Goal: Task Accomplishment & Management: Use online tool/utility

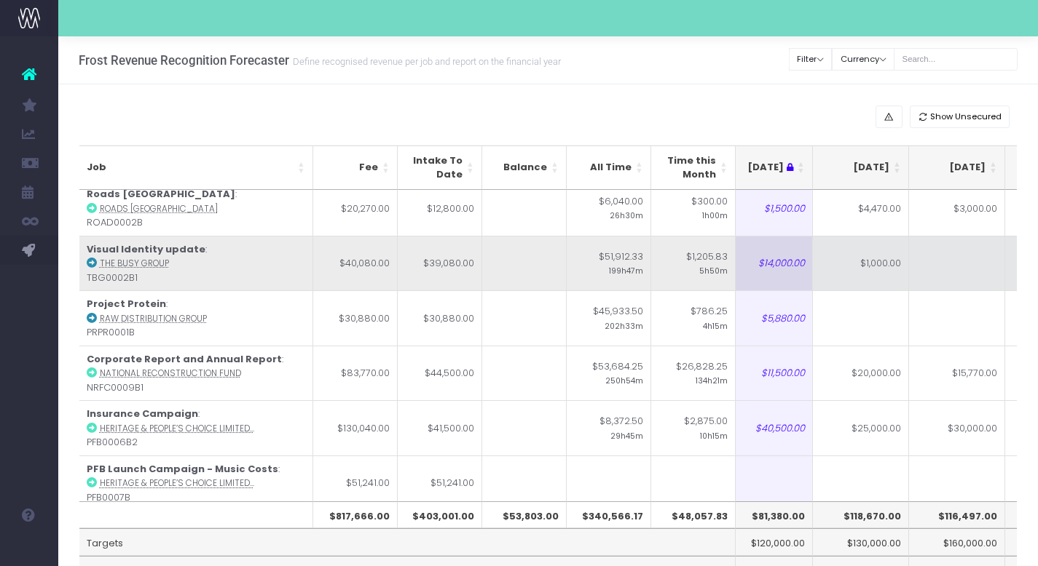
scroll to position [62, 212]
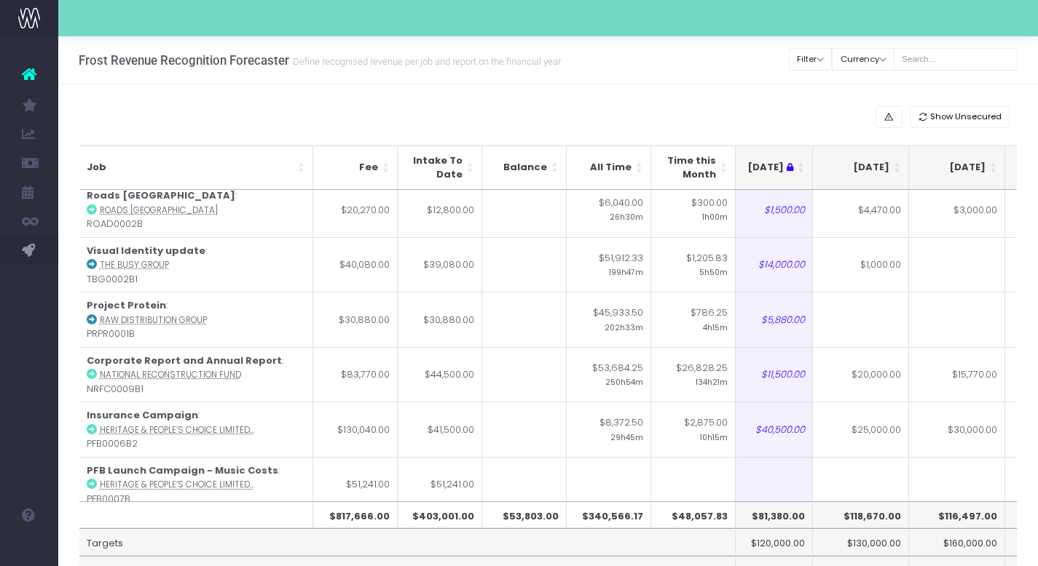
click at [417, 64] on small "Define recognised revenue per job and report on the financial year" at bounding box center [425, 60] width 272 height 15
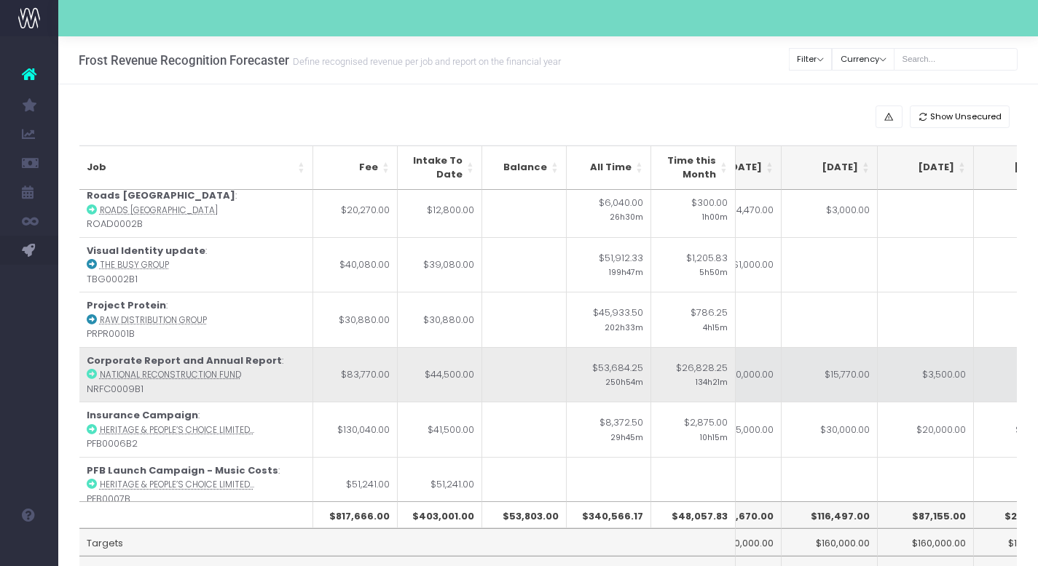
scroll to position [0, 361]
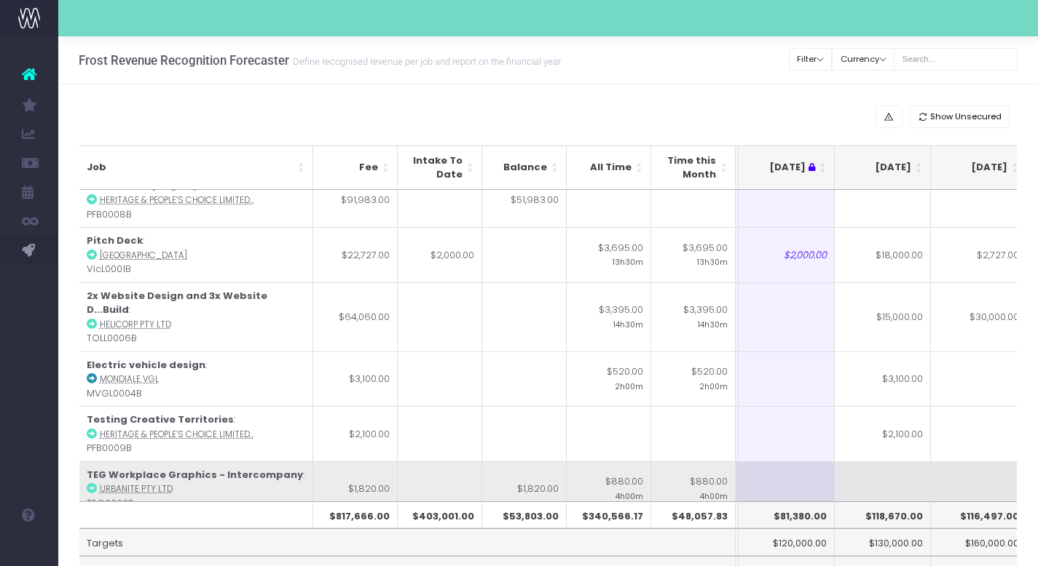
click at [888, 468] on td at bounding box center [882, 489] width 96 height 55
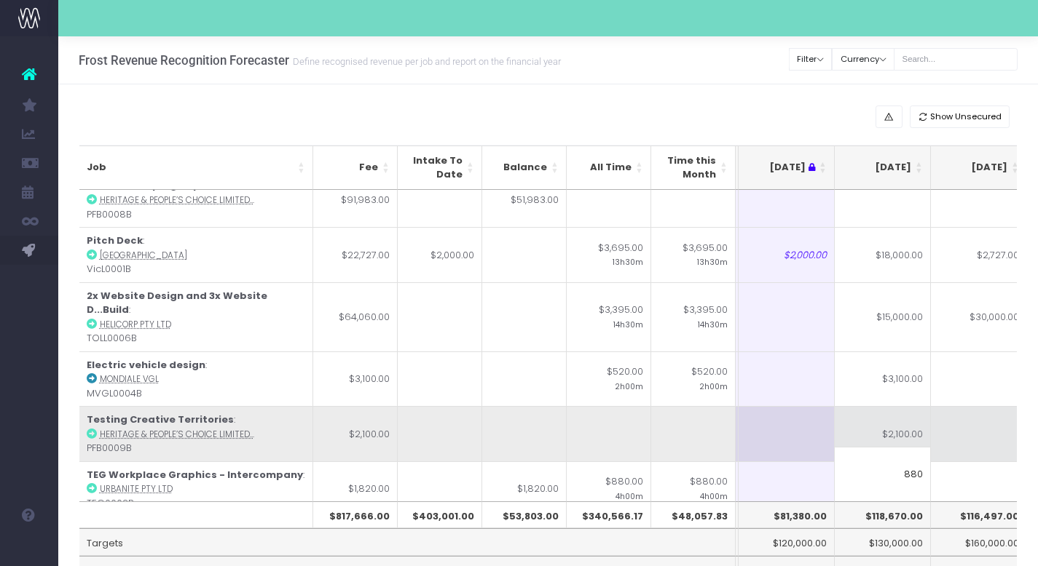
click at [897, 416] on td "$2,100.00" at bounding box center [882, 433] width 96 height 55
type input "$2,100.00"
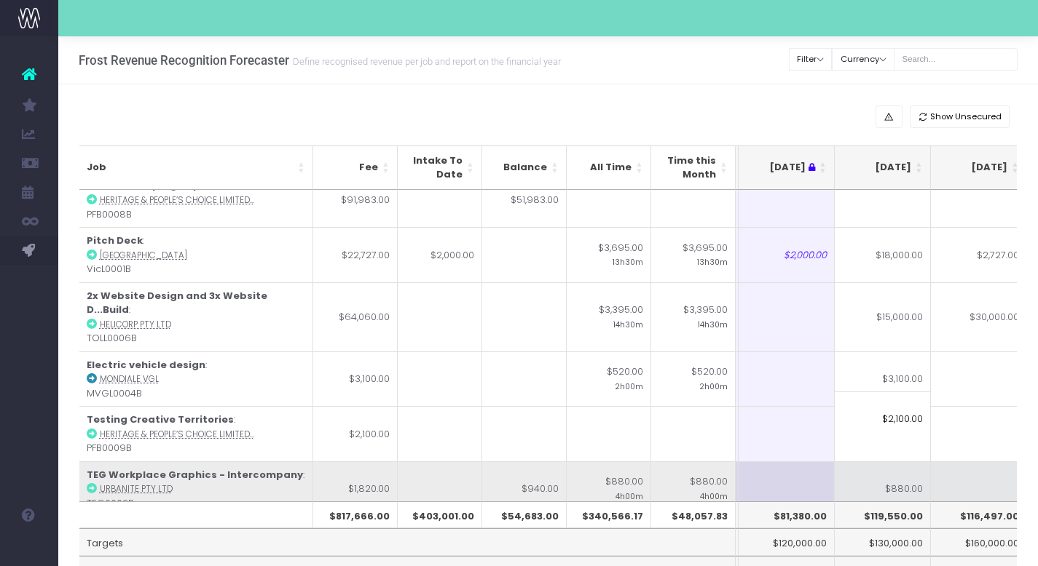
click at [971, 469] on td at bounding box center [979, 489] width 96 height 55
click at [898, 474] on td "$880.00" at bounding box center [873, 489] width 96 height 55
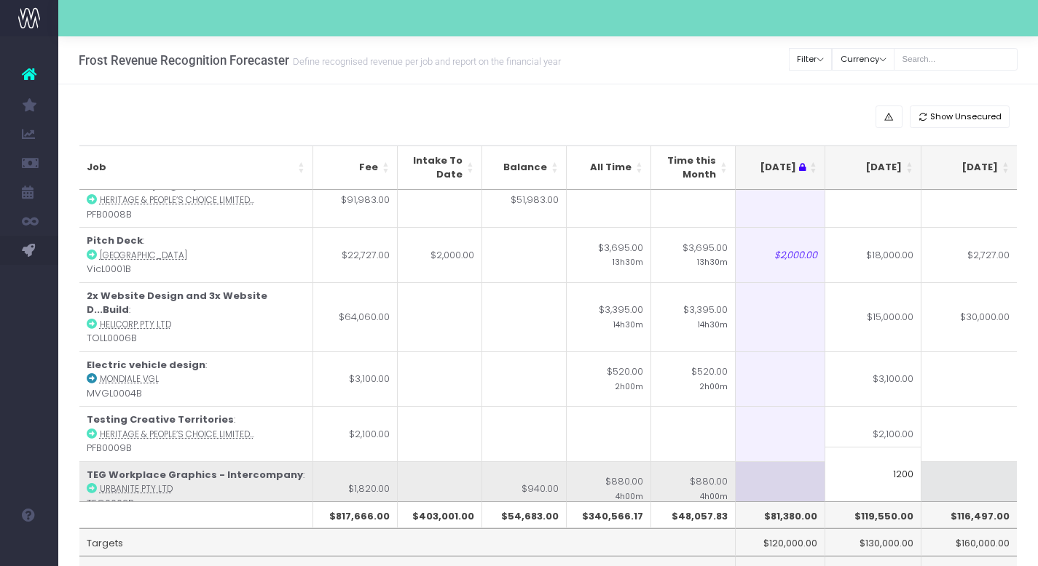
type input "1200"
click at [953, 478] on td at bounding box center [969, 489] width 96 height 55
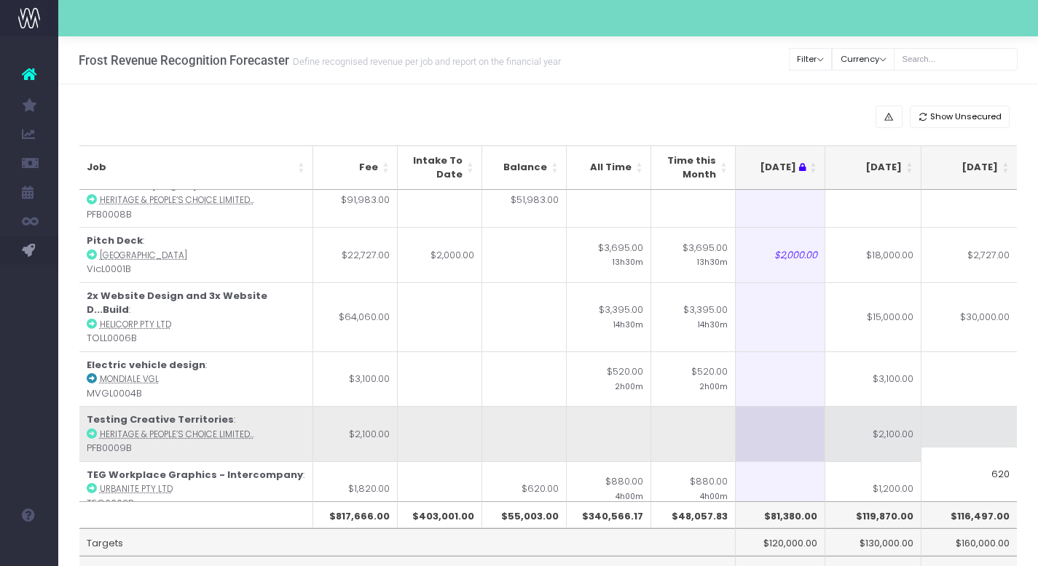
type input "620"
click at [957, 409] on td at bounding box center [969, 433] width 96 height 55
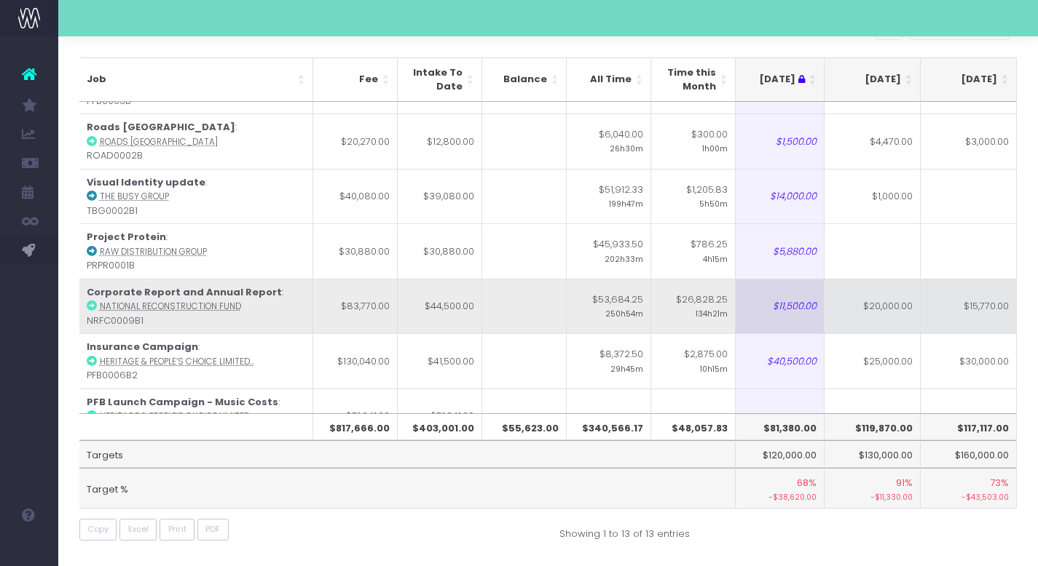
scroll to position [41, 200]
click at [881, 316] on td "$20,000.00" at bounding box center [872, 307] width 96 height 55
type input "$20,000.00"
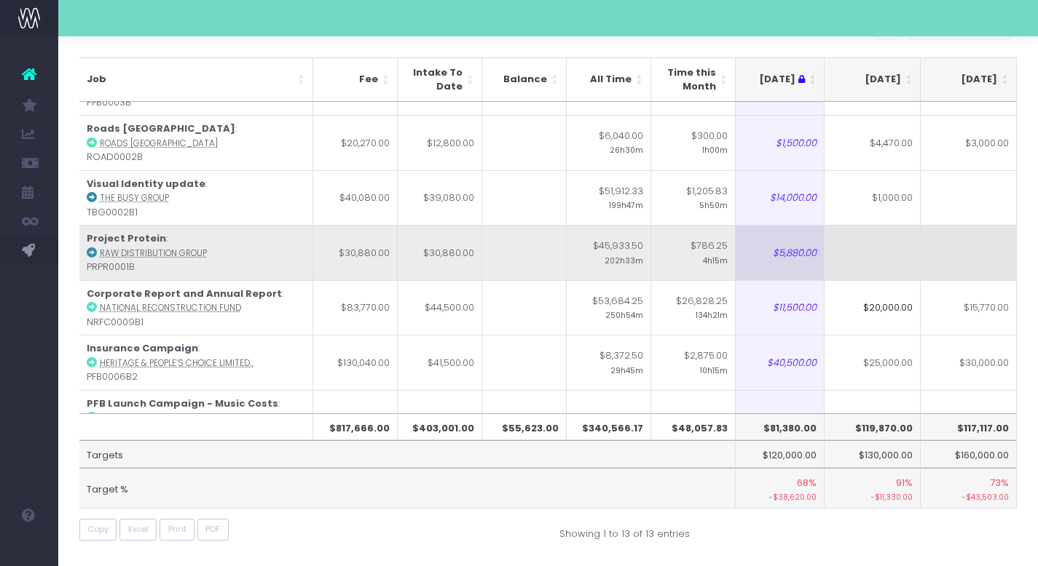
click at [888, 253] on td at bounding box center [872, 252] width 96 height 55
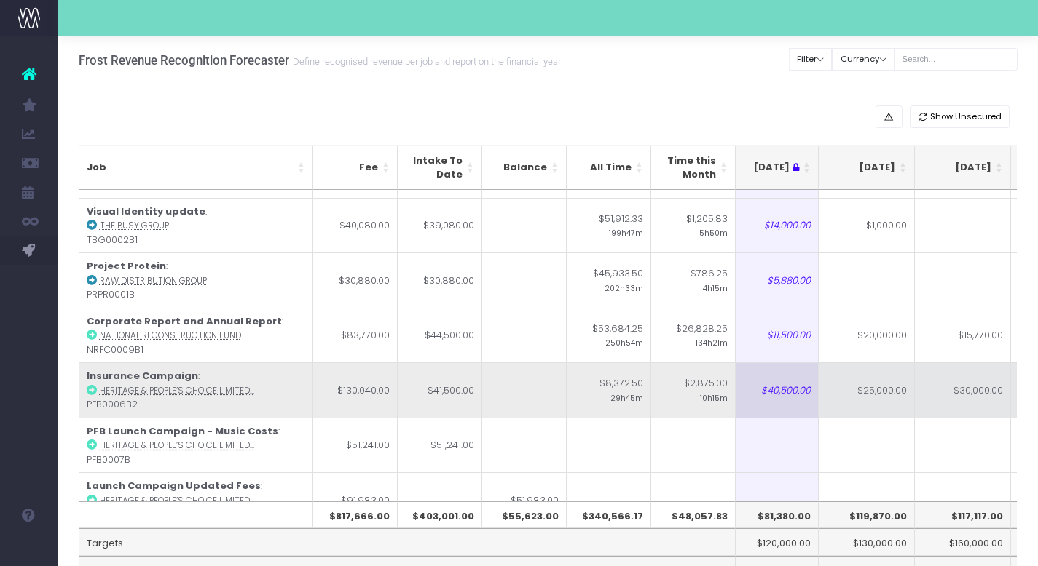
scroll to position [0, 206]
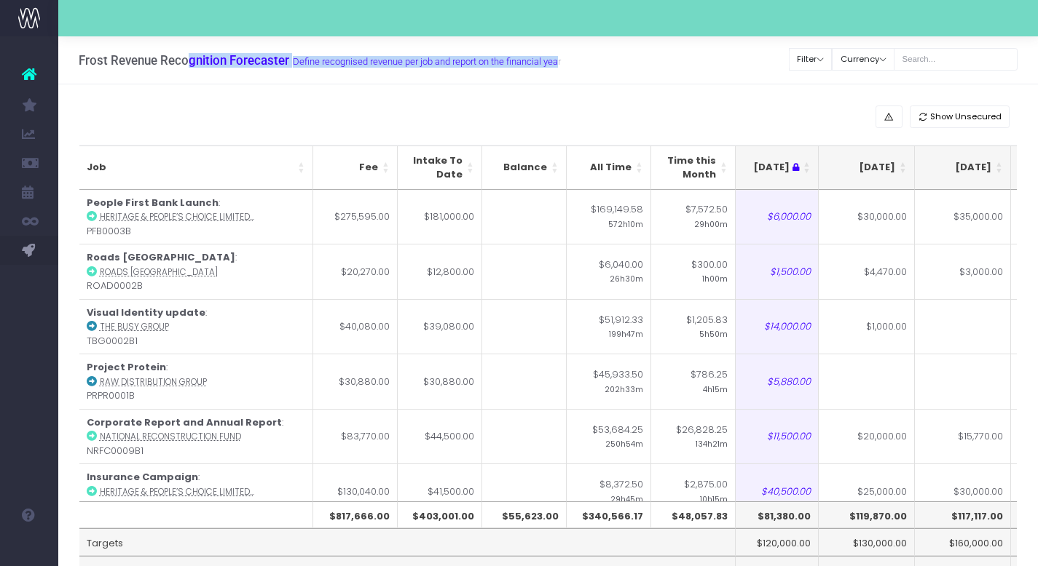
drag, startPoint x: 110, startPoint y: 58, endPoint x: 560, endPoint y: 60, distance: 450.0
click at [560, 60] on h3 "Frost Revenue Recognition Forecaster Define recognised revenue per job and repo…" at bounding box center [320, 60] width 482 height 15
copy h3 "Revenue Recognition Forecaster Define recognised revenue per job and report on …"
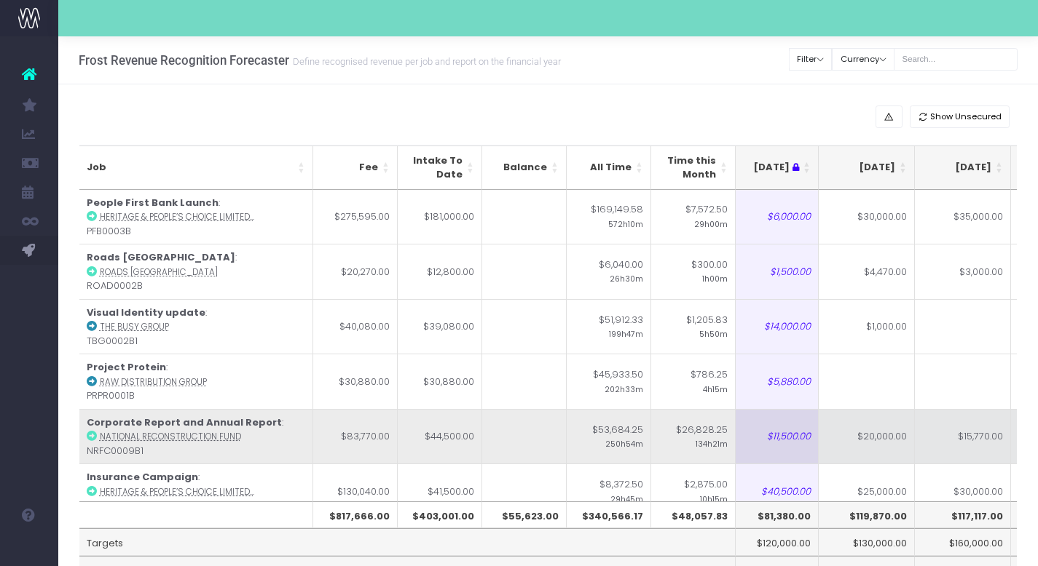
click at [694, 429] on td "$26,828.25 134h21m" at bounding box center [693, 436] width 84 height 55
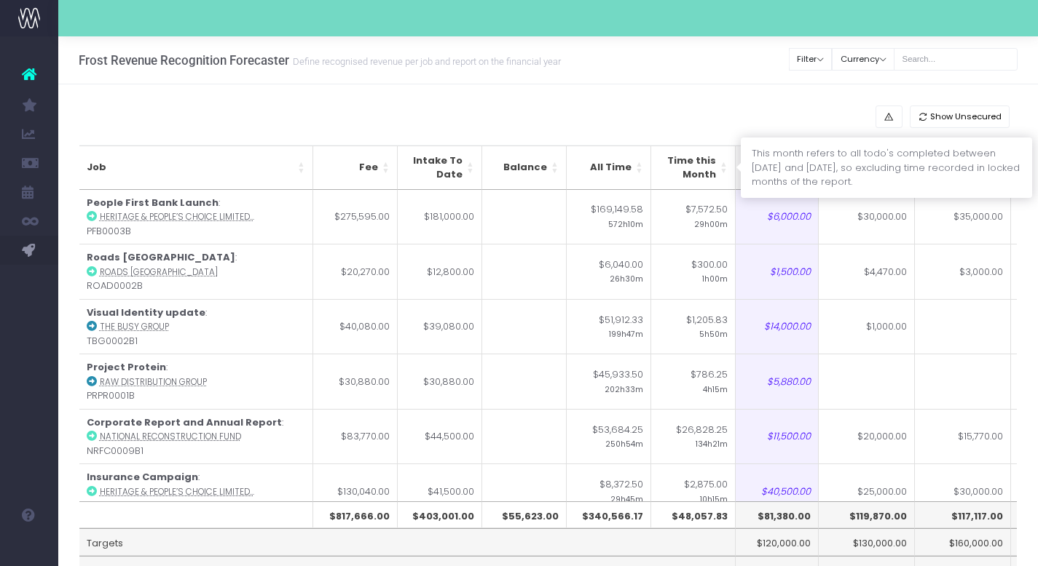
click at [698, 163] on th "Time this Month" at bounding box center [693, 168] width 84 height 44
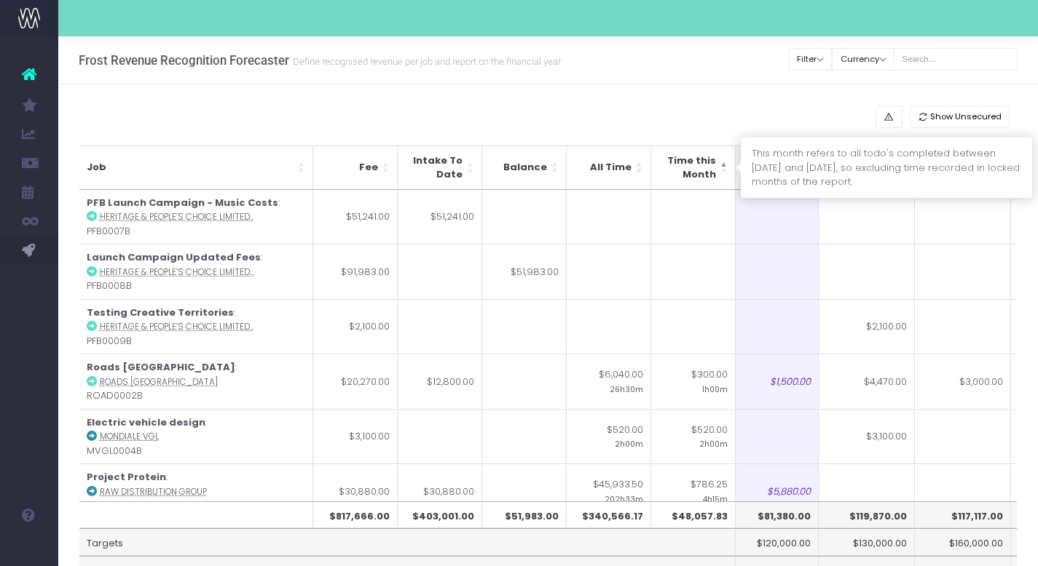
click at [701, 162] on th "Time this Month" at bounding box center [693, 168] width 84 height 44
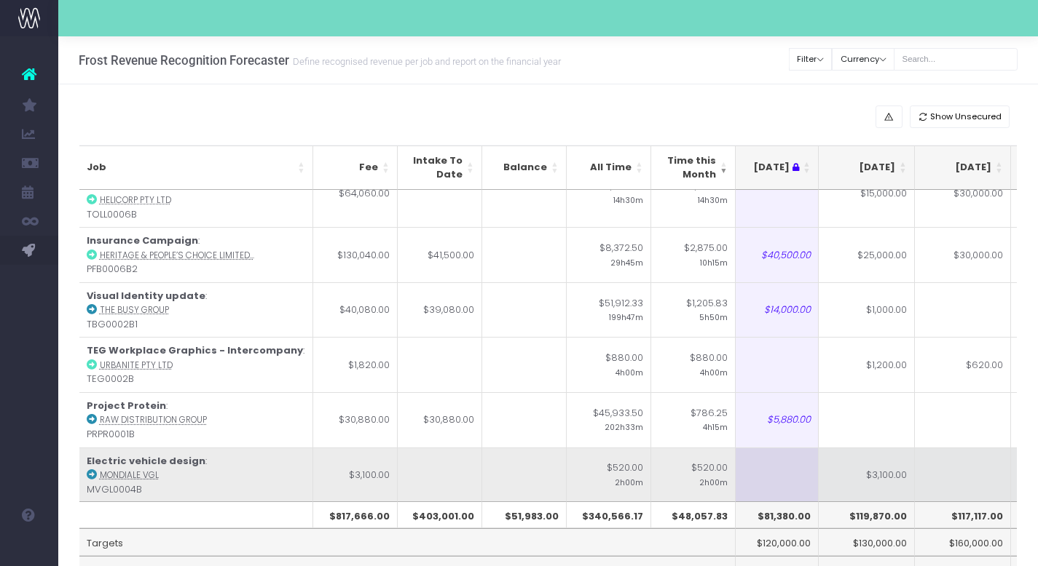
scroll to position [194, 206]
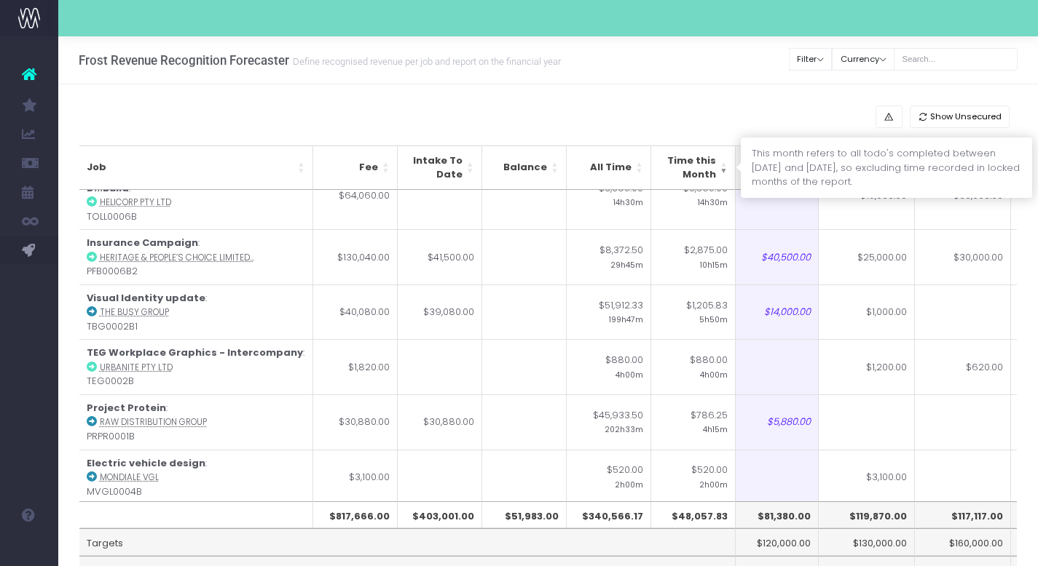
click at [719, 168] on th "Time this Month" at bounding box center [693, 168] width 84 height 44
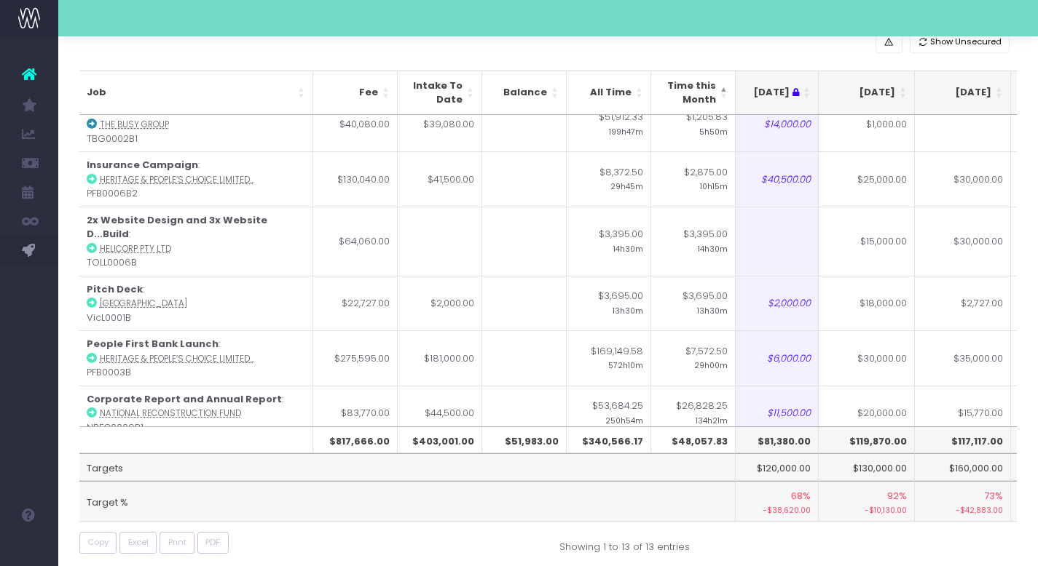
scroll to position [91, 0]
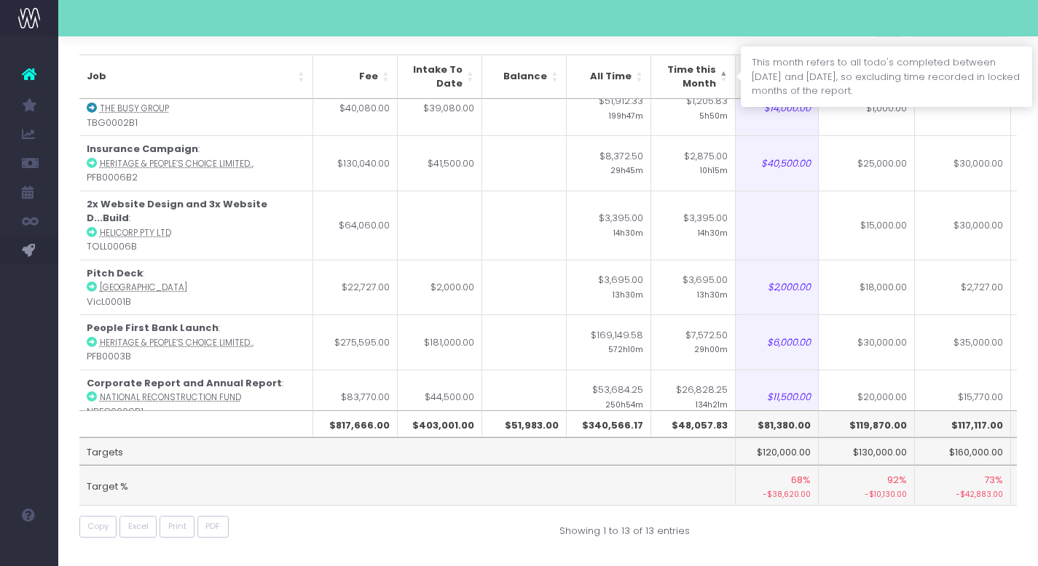
click at [716, 77] on th "Time this Month" at bounding box center [693, 77] width 84 height 44
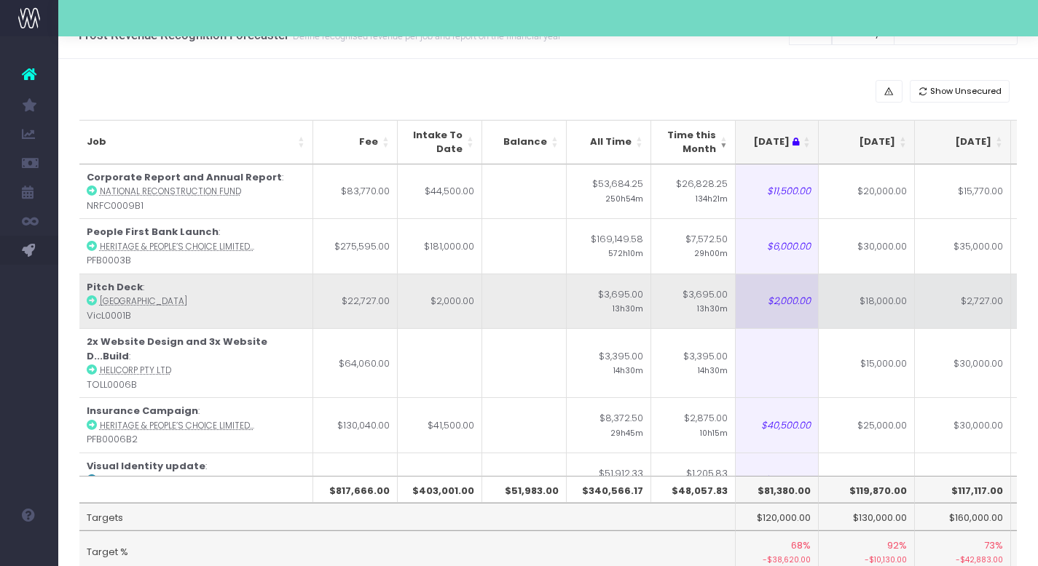
scroll to position [0, 0]
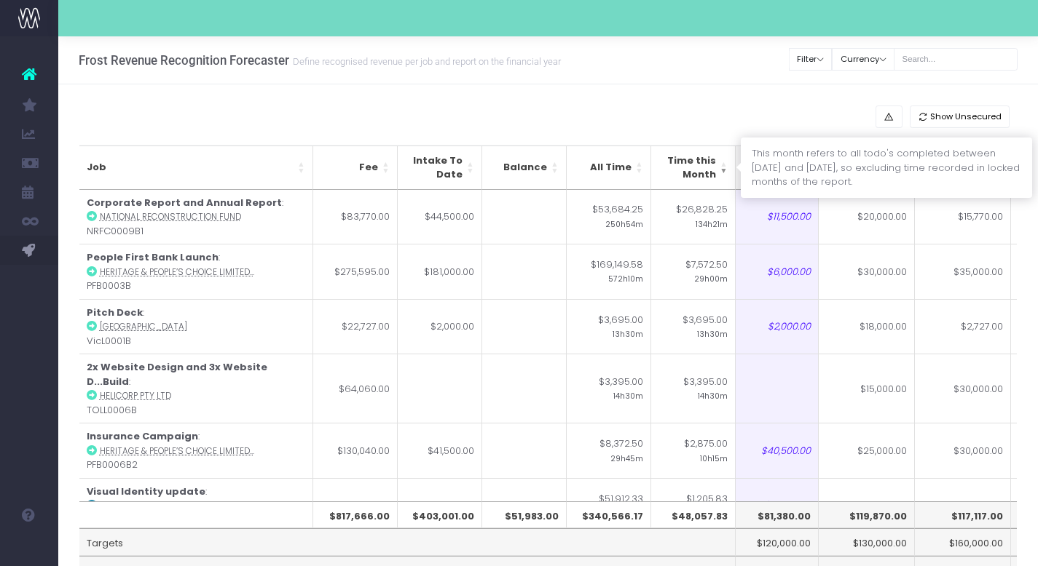
click at [708, 170] on th "Time this Month" at bounding box center [693, 168] width 84 height 44
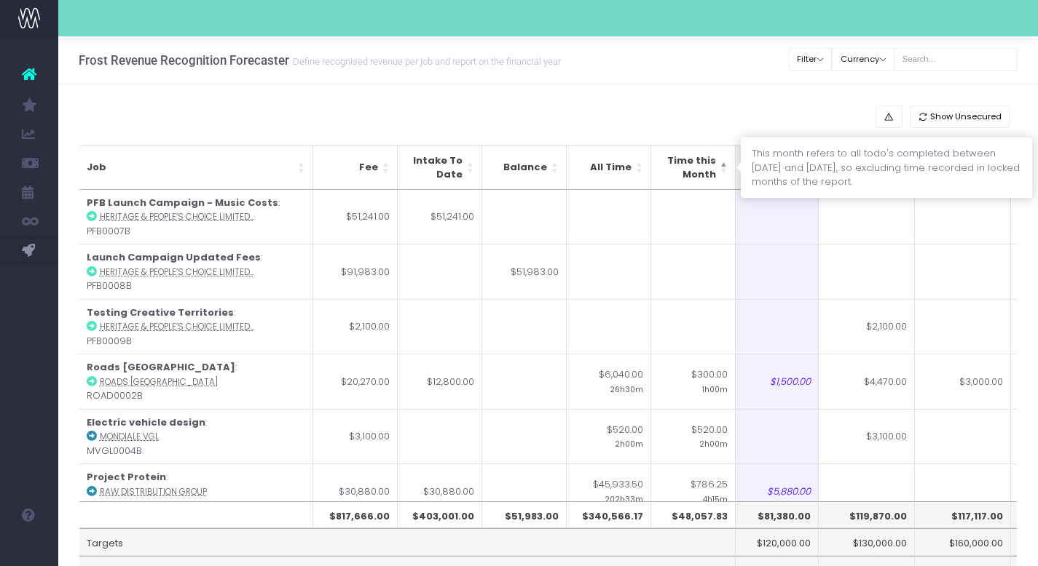
click at [706, 158] on th "Time this Month" at bounding box center [693, 168] width 84 height 44
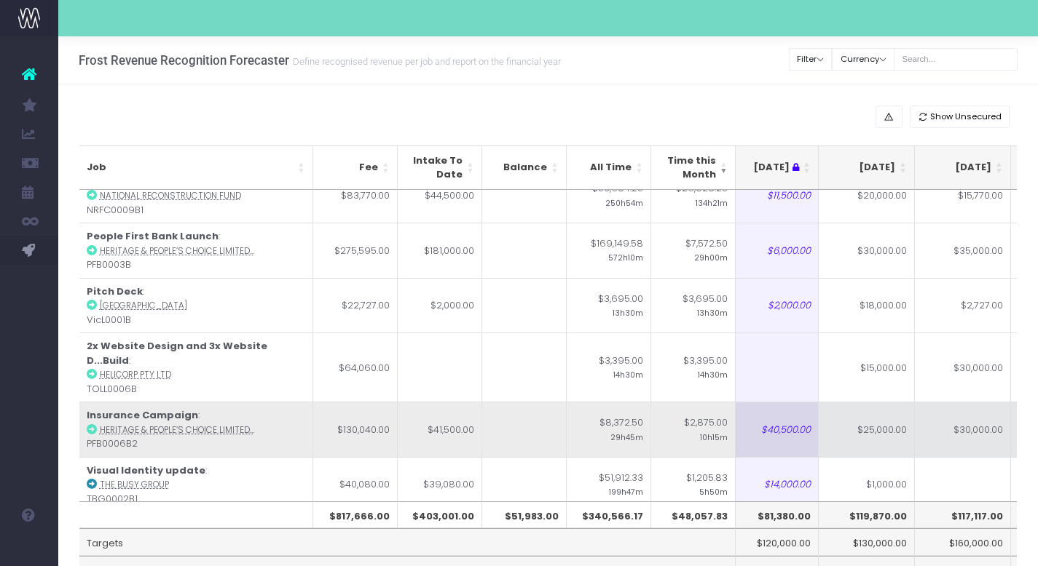
scroll to position [0, 206]
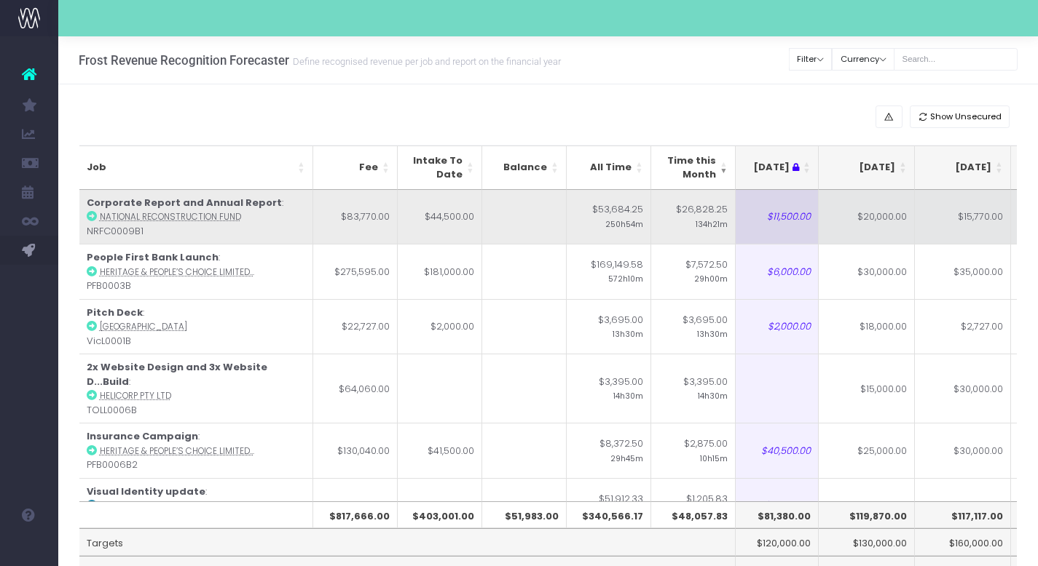
click at [880, 221] on td "$20,000.00" at bounding box center [866, 217] width 96 height 55
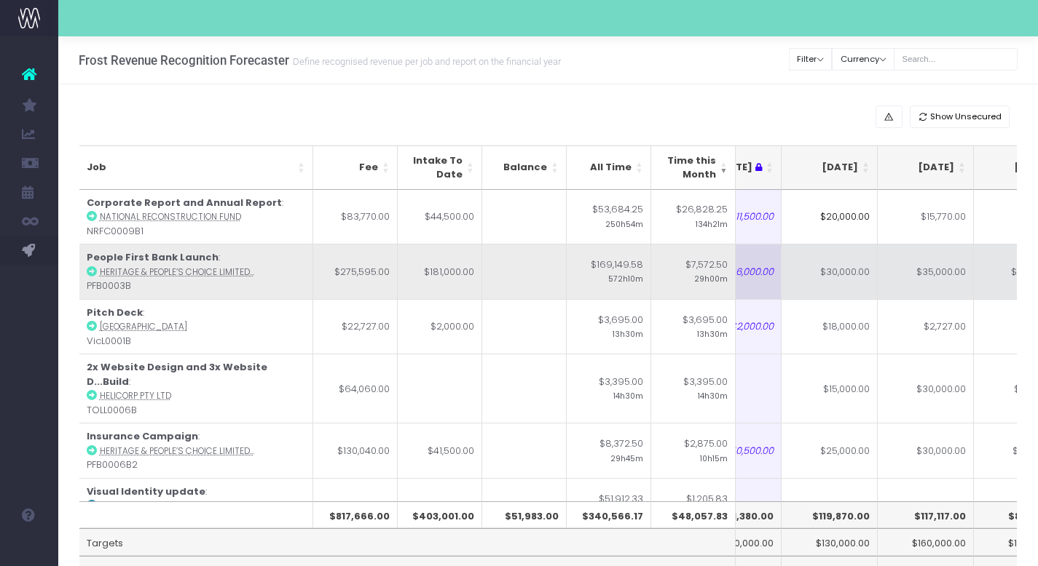
scroll to position [0, 263]
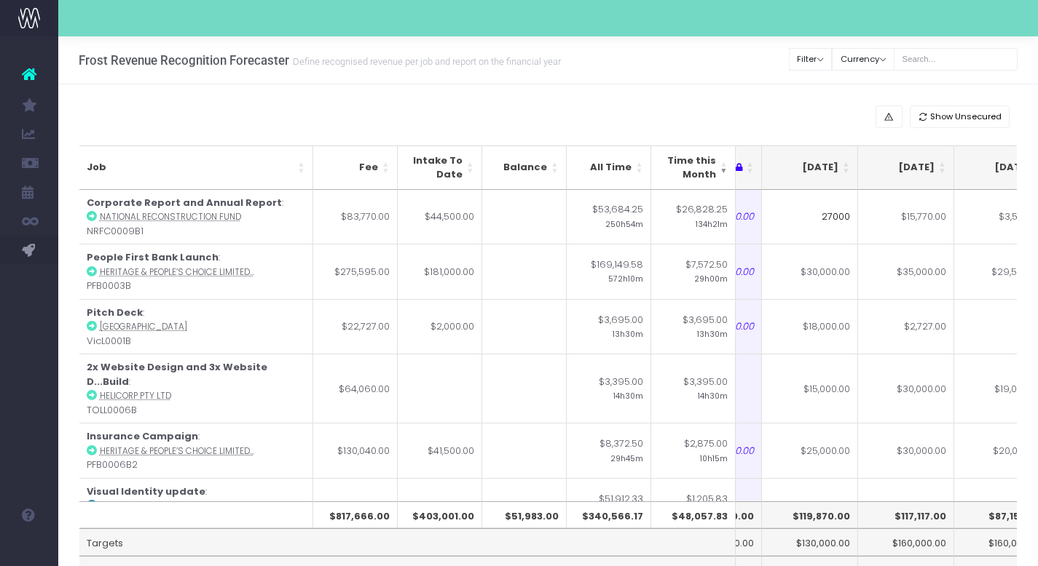
drag, startPoint x: 822, startPoint y: 216, endPoint x: 852, endPoint y: 216, distance: 29.9
click at [852, 216] on input "27000" at bounding box center [810, 217] width 96 height 55
click at [791, 113] on div "Show Unsecured" at bounding box center [548, 117] width 938 height 23
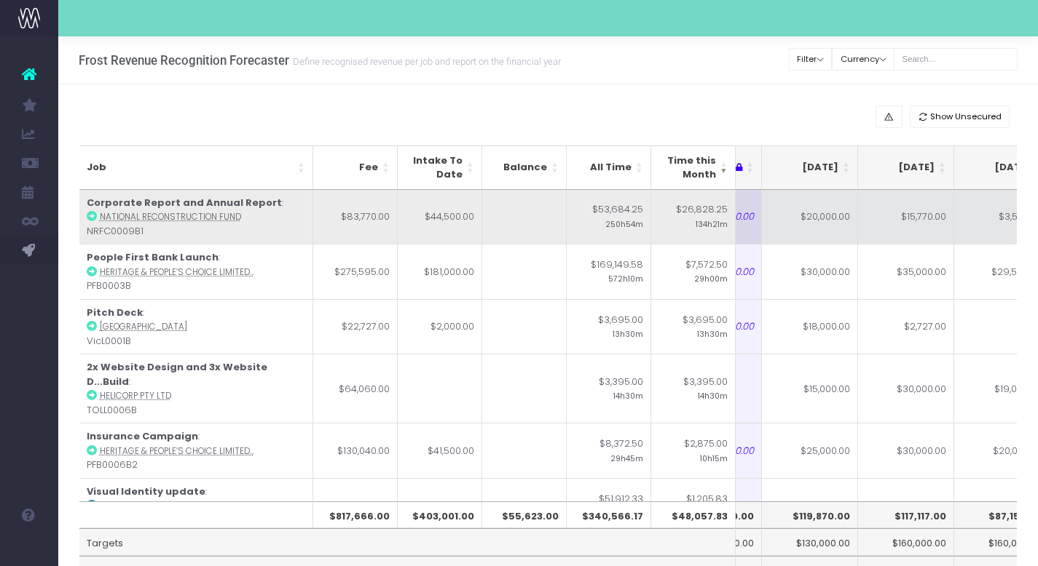
click at [822, 217] on td "$20,000.00" at bounding box center [810, 217] width 96 height 55
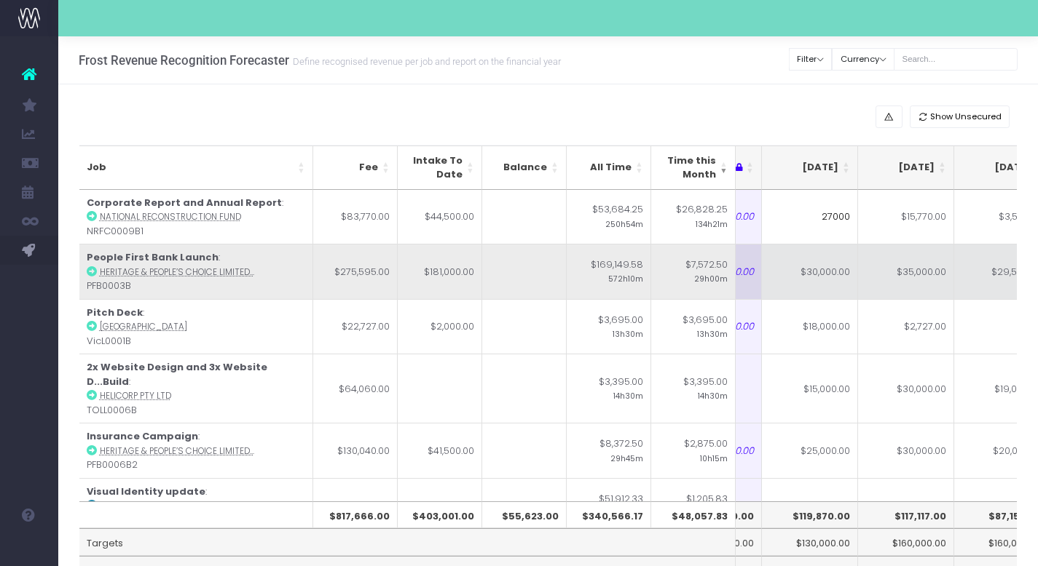
click at [834, 269] on td "$30,000.00" at bounding box center [810, 271] width 96 height 55
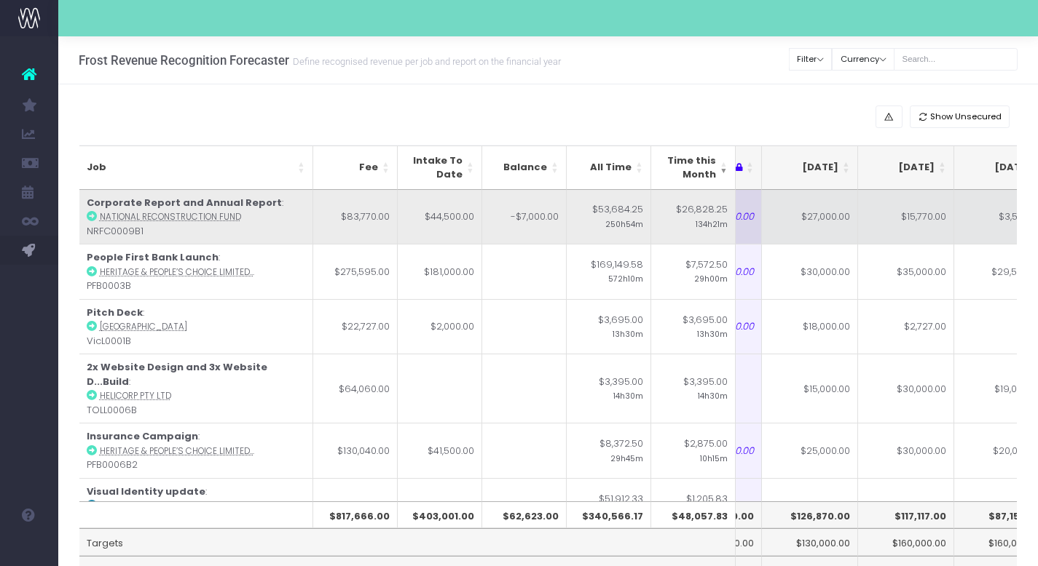
click at [838, 224] on td "$27,000.00" at bounding box center [810, 217] width 96 height 55
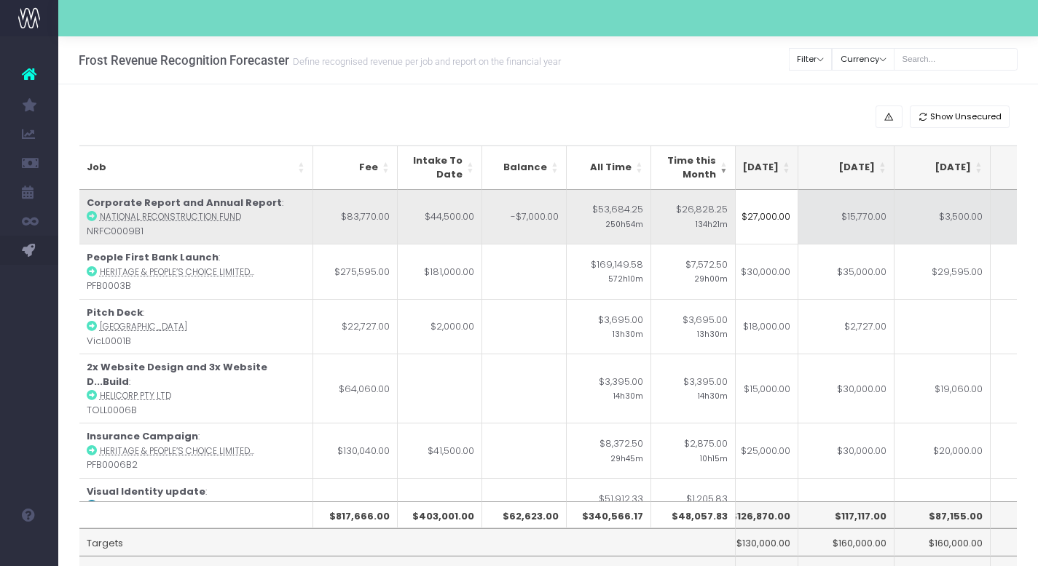
scroll to position [0, 290]
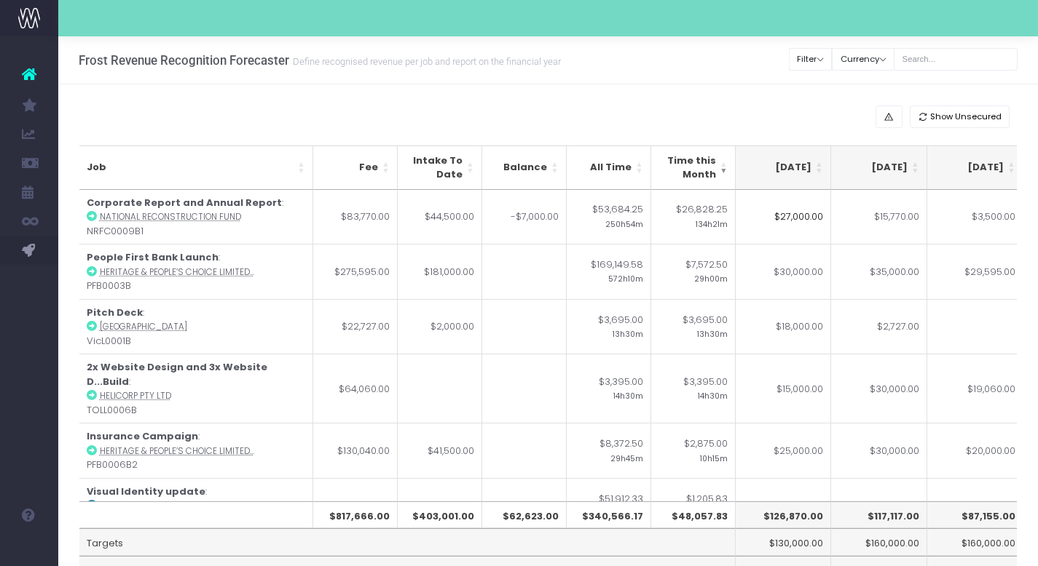
click at [797, 215] on input "$27,000.00" at bounding box center [783, 217] width 96 height 55
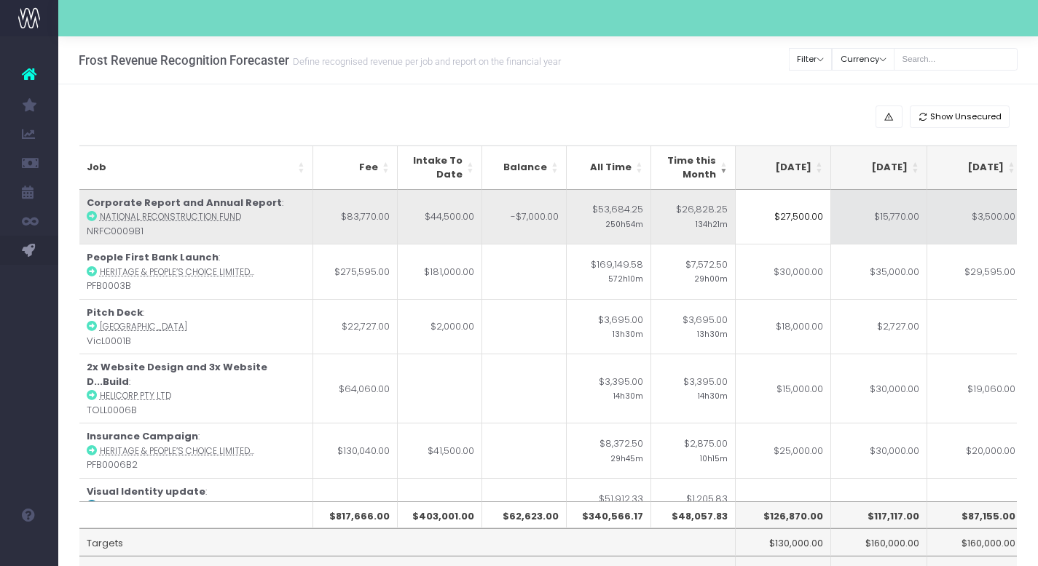
click at [885, 212] on td "$15,770.00" at bounding box center [879, 217] width 96 height 55
click at [811, 215] on td "-Inf-" at bounding box center [783, 217] width 96 height 55
click at [876, 234] on td "$15,770.00" at bounding box center [879, 217] width 96 height 55
click at [778, 221] on td "-Inf-" at bounding box center [783, 217] width 96 height 55
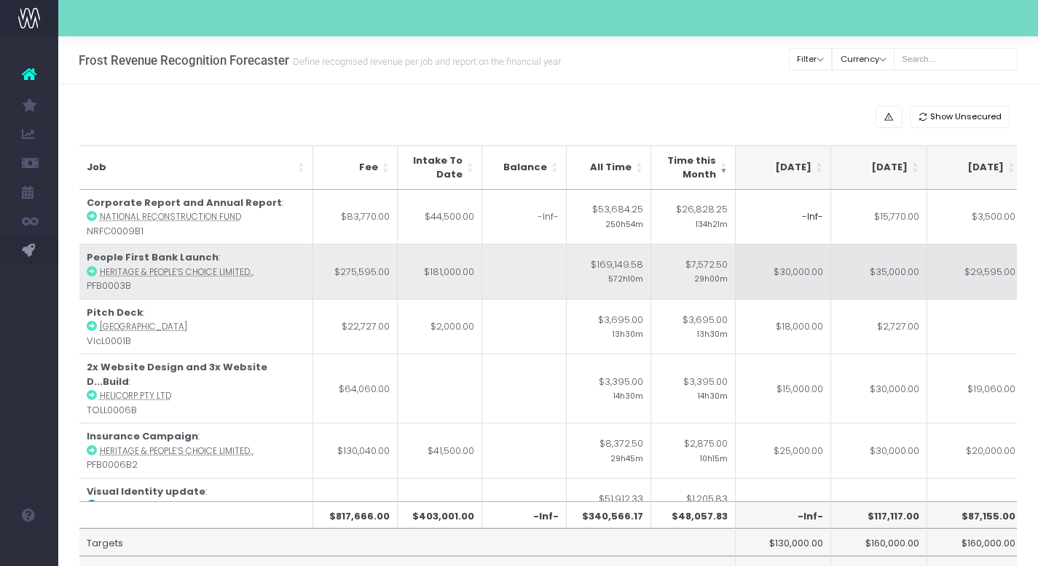
click at [788, 269] on td "$30,000.00" at bounding box center [783, 271] width 96 height 55
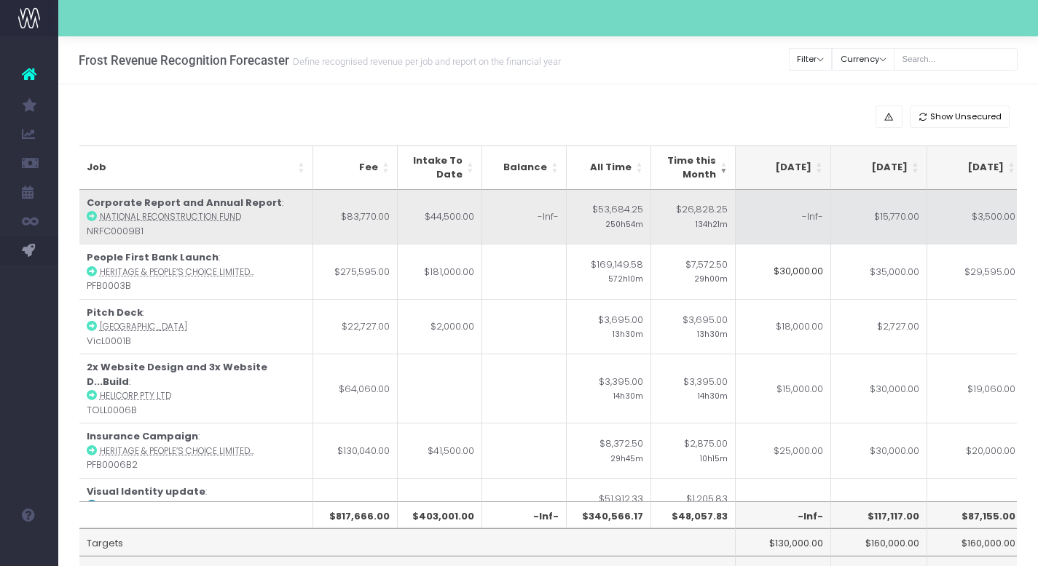
click at [795, 224] on td "-Inf-" at bounding box center [783, 217] width 96 height 55
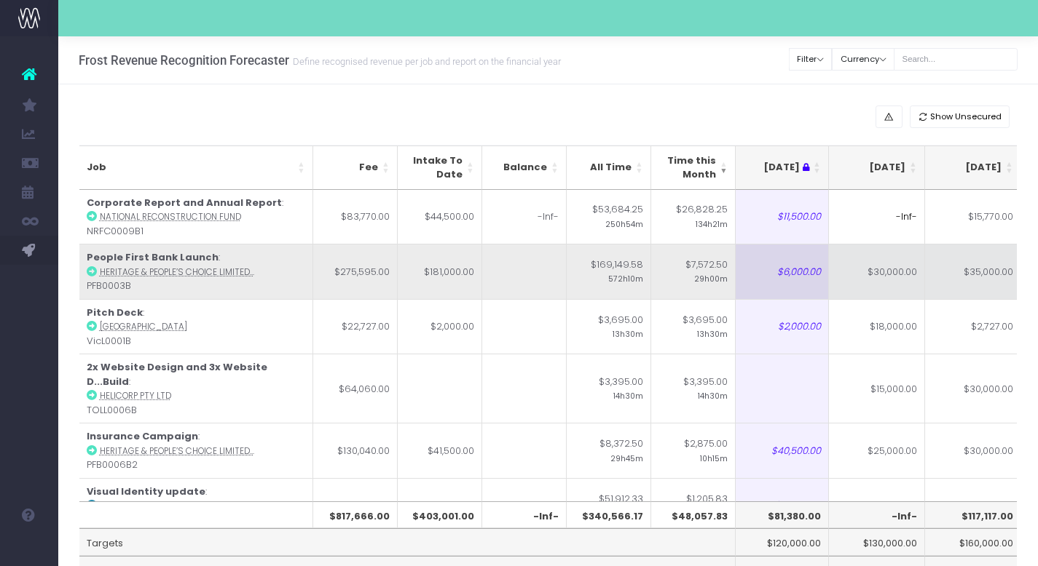
scroll to position [0, 173]
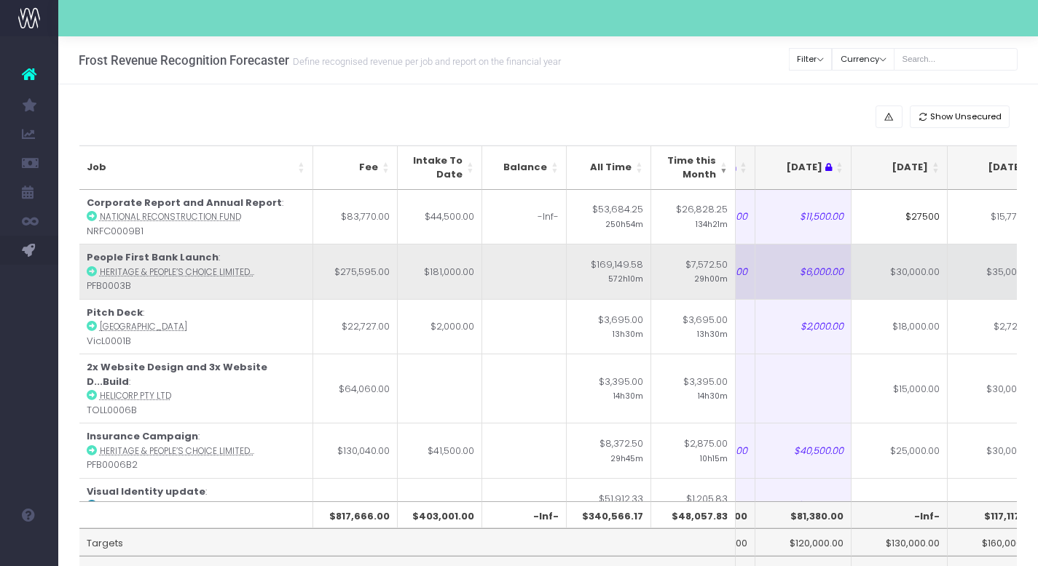
click at [896, 270] on td "$30,000.00" at bounding box center [899, 271] width 96 height 55
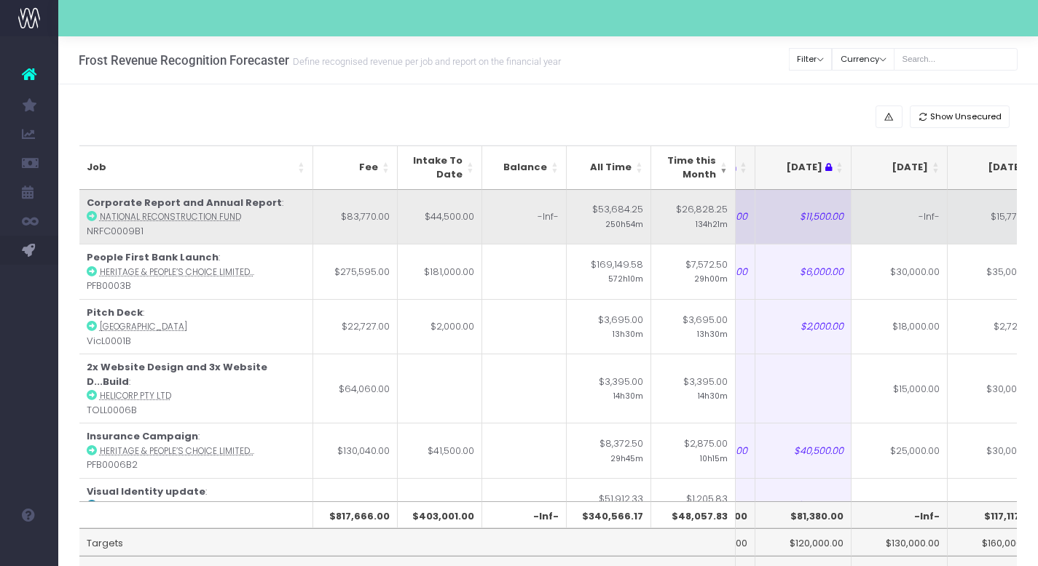
click at [907, 231] on td "-Inf-" at bounding box center [899, 217] width 96 height 55
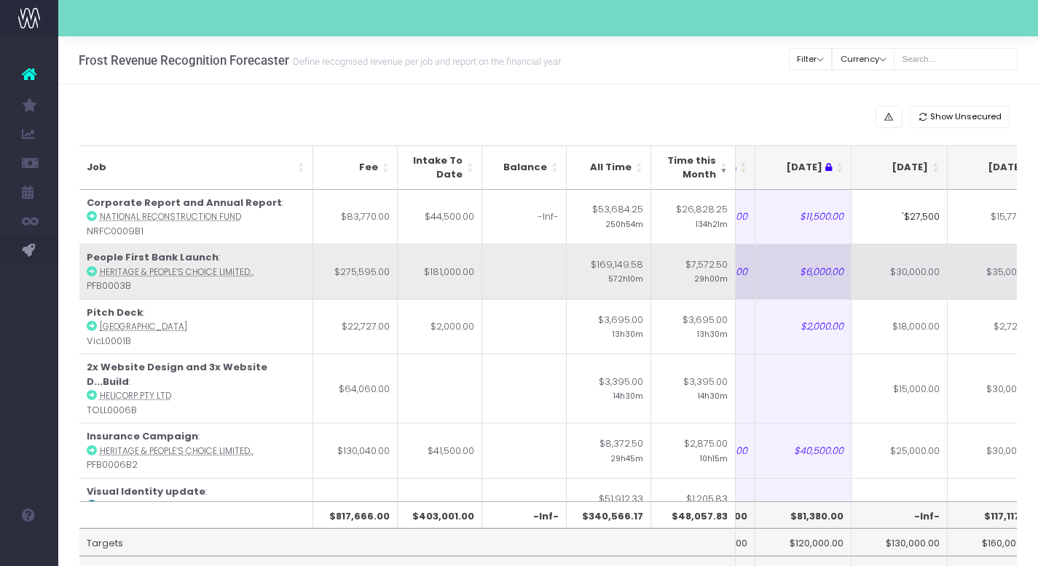
click at [917, 262] on td "$30,000.00" at bounding box center [899, 271] width 96 height 55
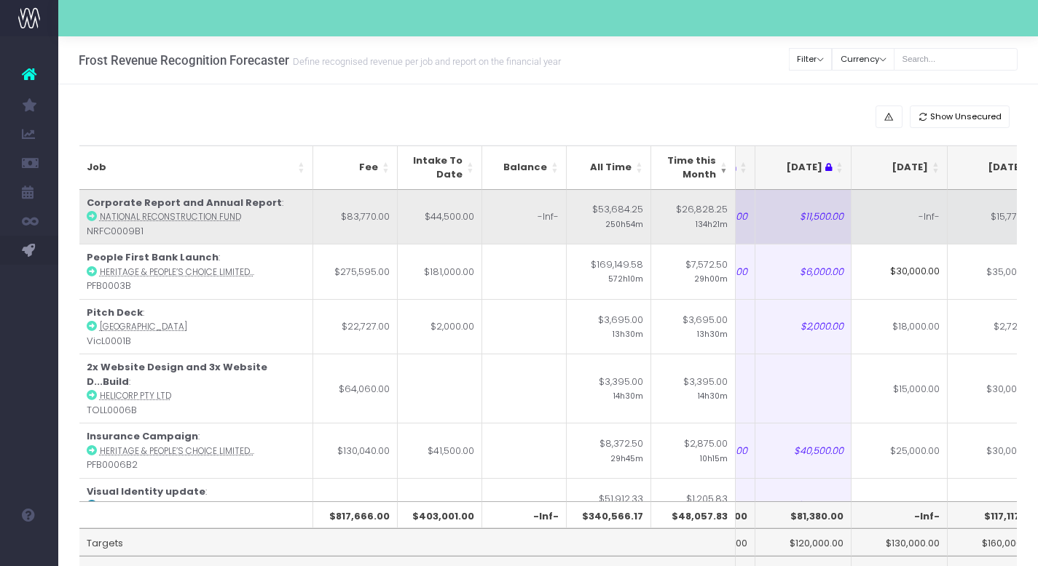
click at [917, 215] on td "-Inf-" at bounding box center [899, 217] width 96 height 55
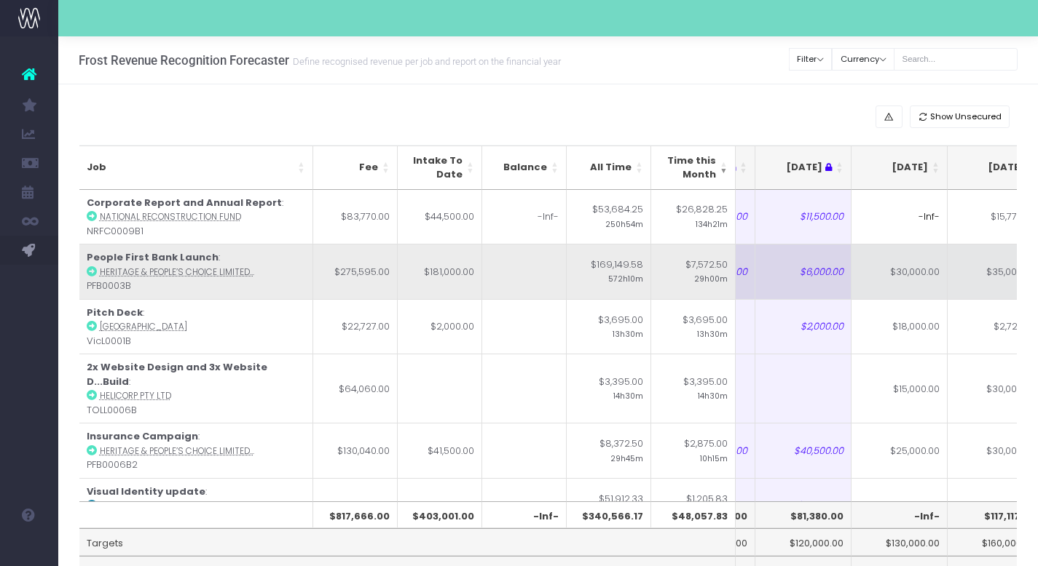
scroll to position [0, 193]
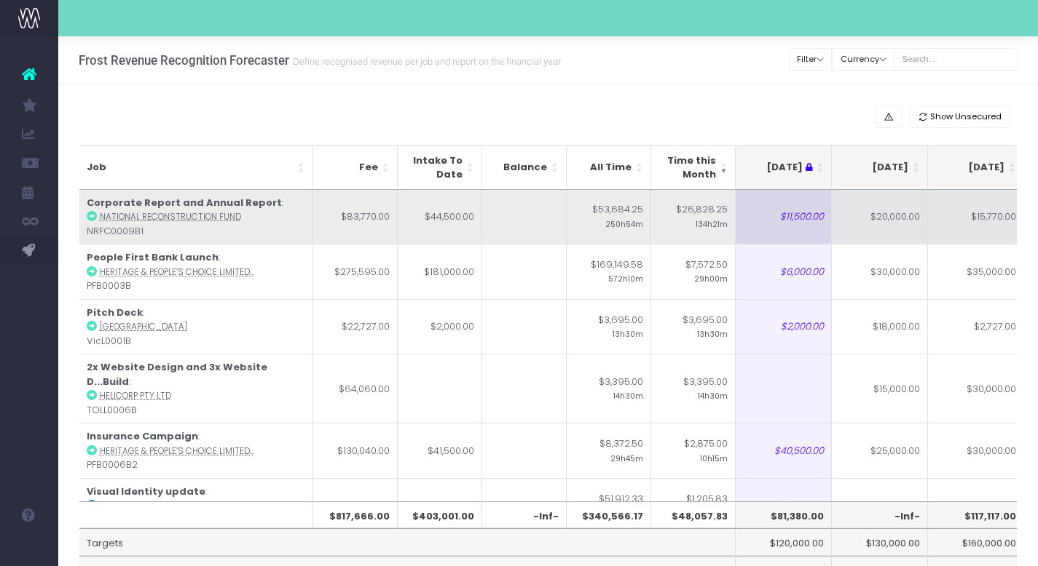
click at [996, 227] on td "$15,770.00" at bounding box center [976, 217] width 96 height 55
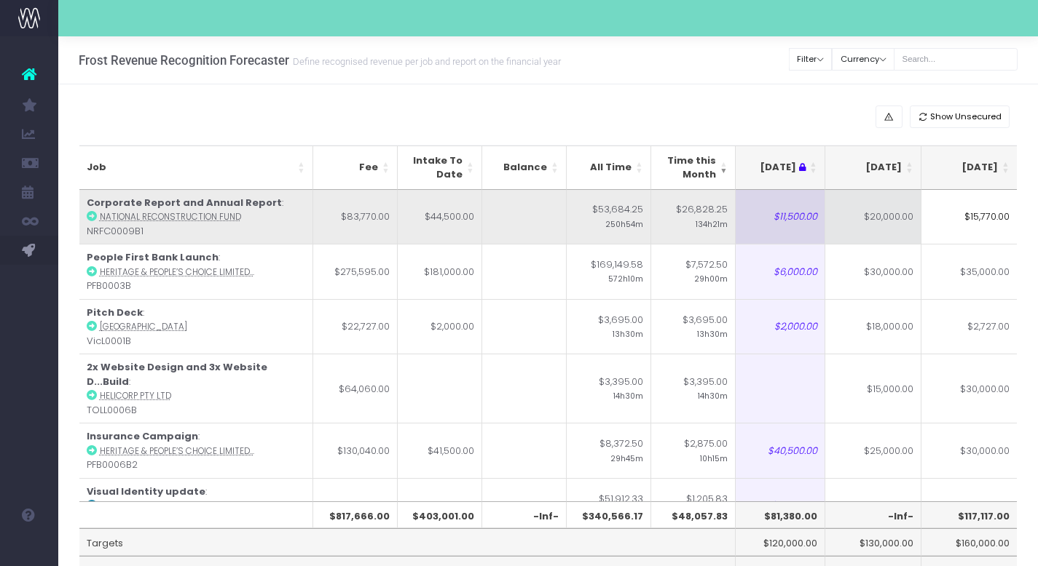
click at [883, 219] on td "$20,000.00" at bounding box center [873, 217] width 96 height 55
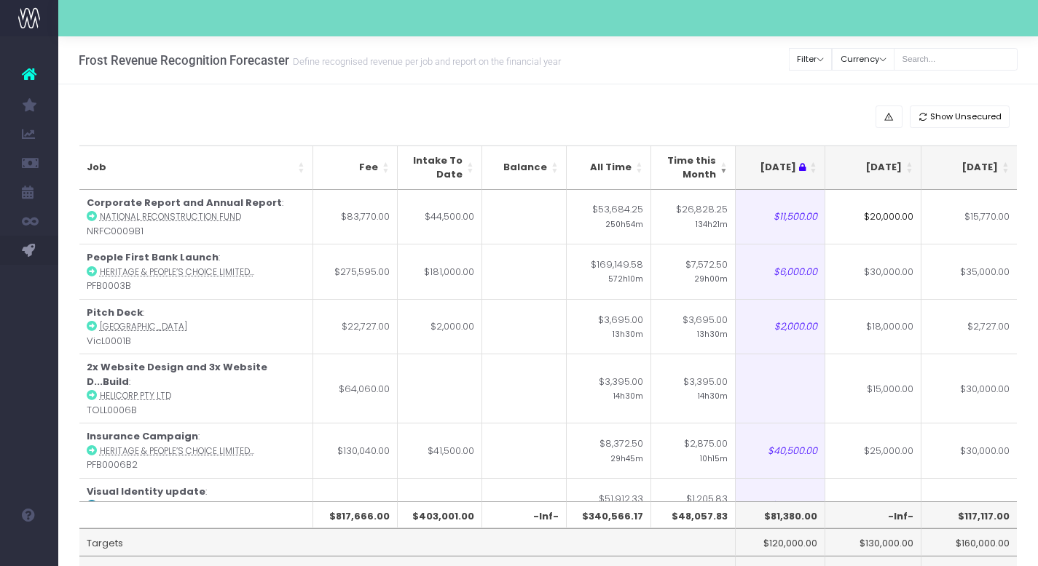
click at [880, 218] on input "$20,000.00" at bounding box center [873, 217] width 96 height 55
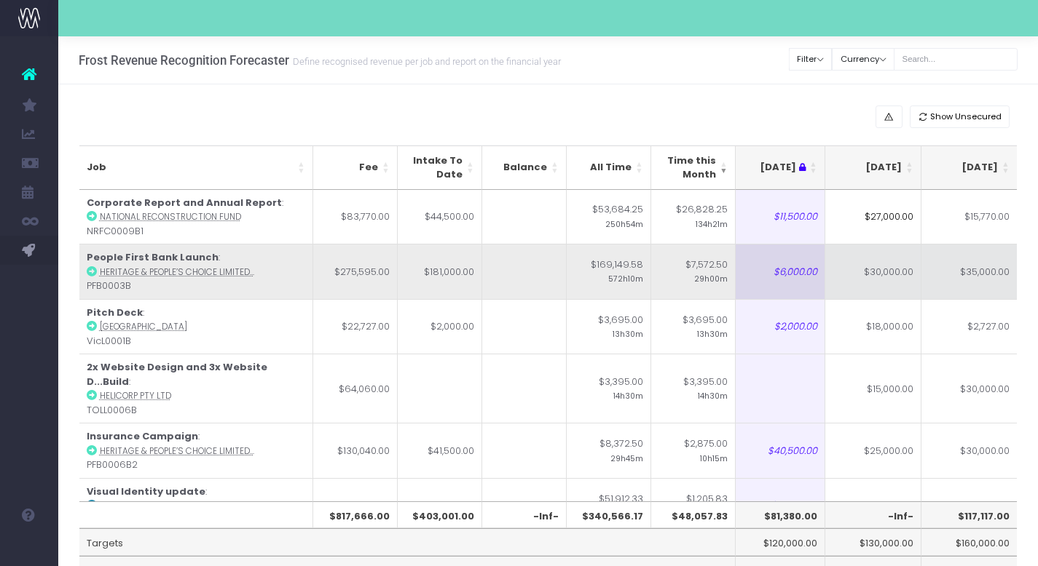
click at [893, 273] on td "$30,000.00" at bounding box center [873, 271] width 96 height 55
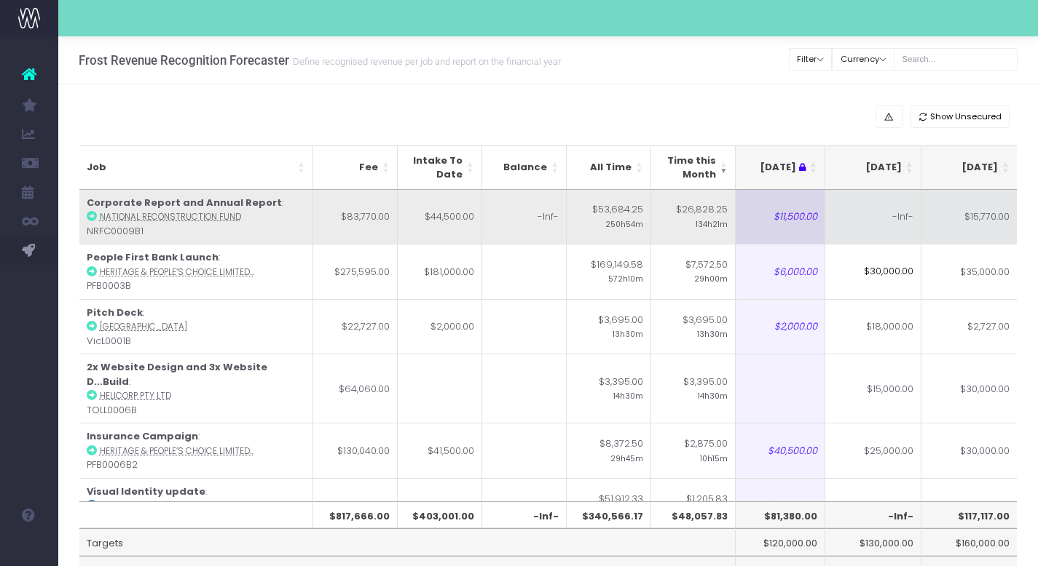
click at [888, 221] on td "-Inf-" at bounding box center [873, 217] width 96 height 55
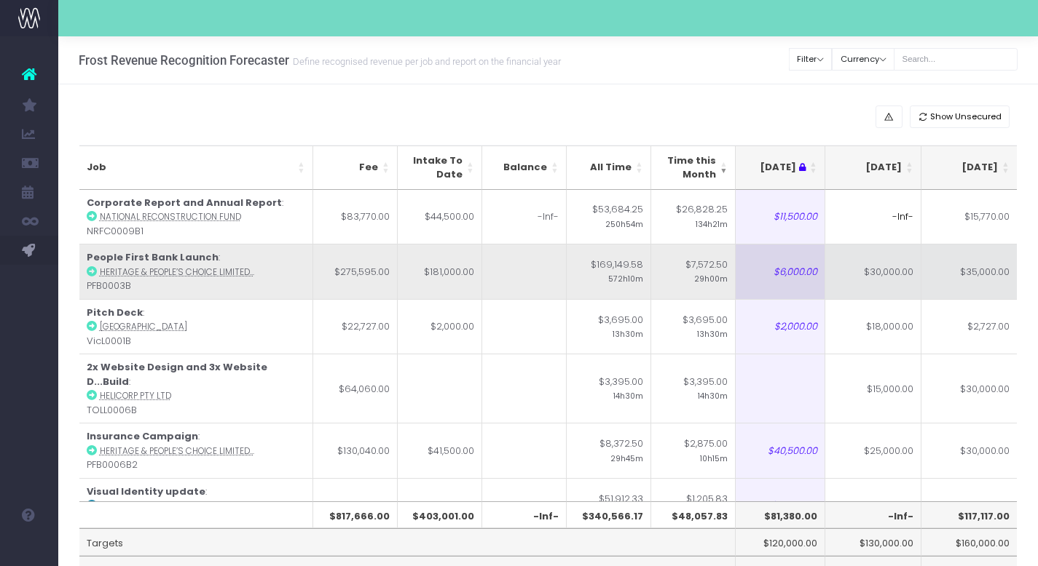
click at [887, 260] on td "$30,000.00" at bounding box center [873, 271] width 96 height 55
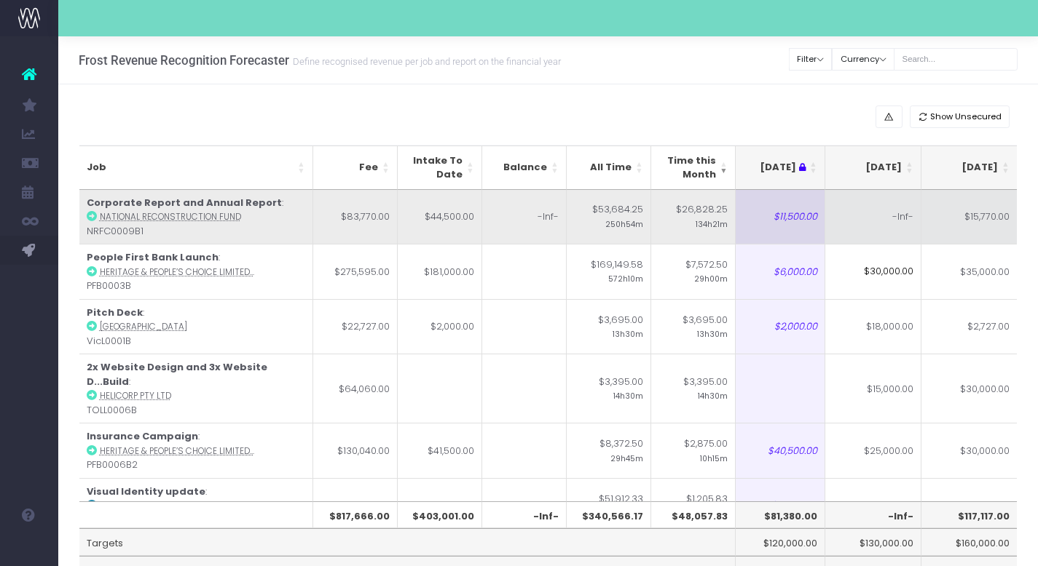
click at [895, 202] on td "-Inf-" at bounding box center [873, 217] width 96 height 55
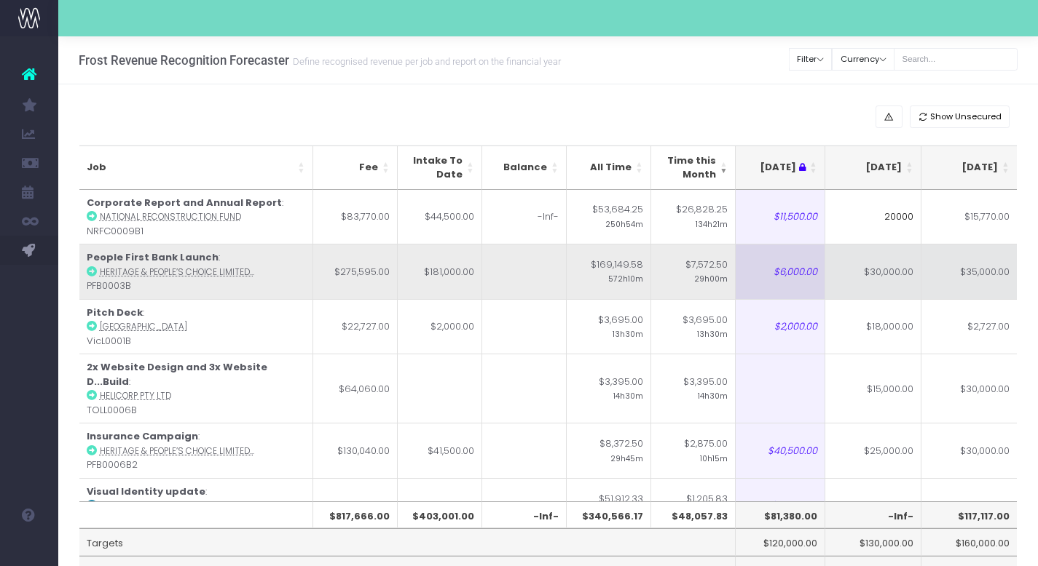
click at [901, 277] on td "$30,000.00" at bounding box center [873, 271] width 96 height 55
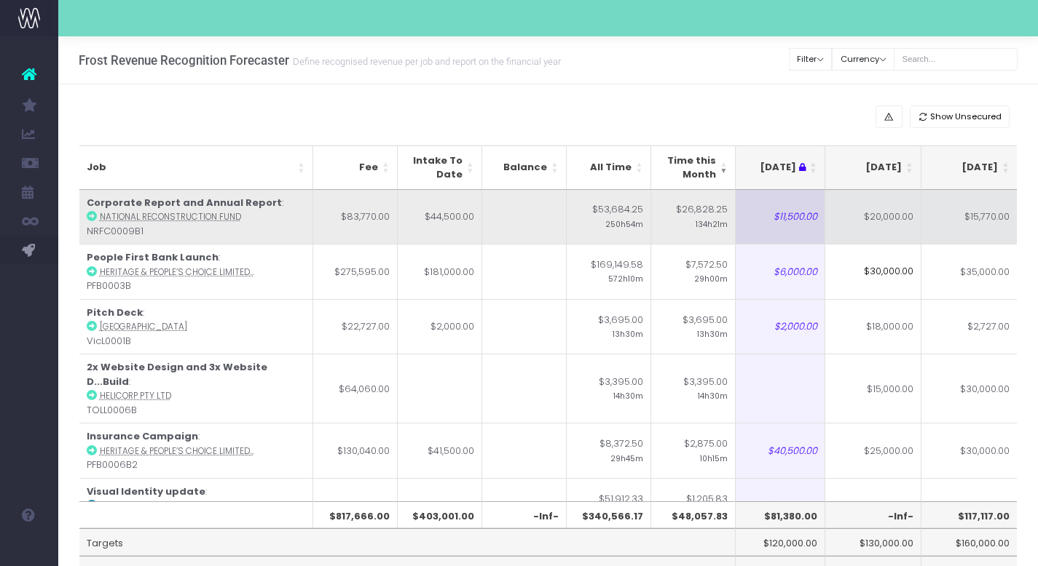
click at [888, 221] on td "$20,000.00" at bounding box center [873, 217] width 96 height 55
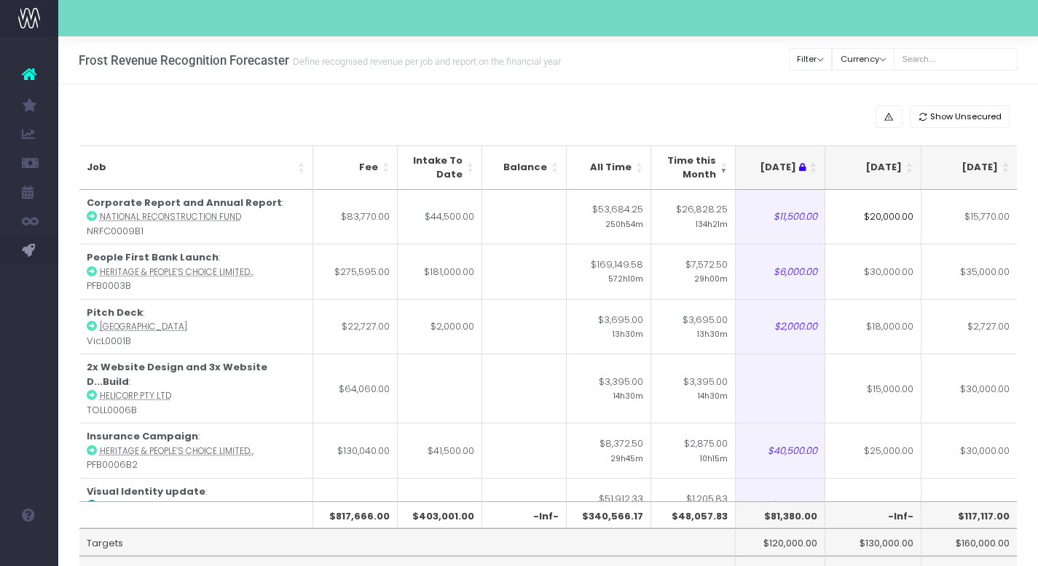
click at [879, 216] on input "$20,000.00" at bounding box center [873, 217] width 96 height 55
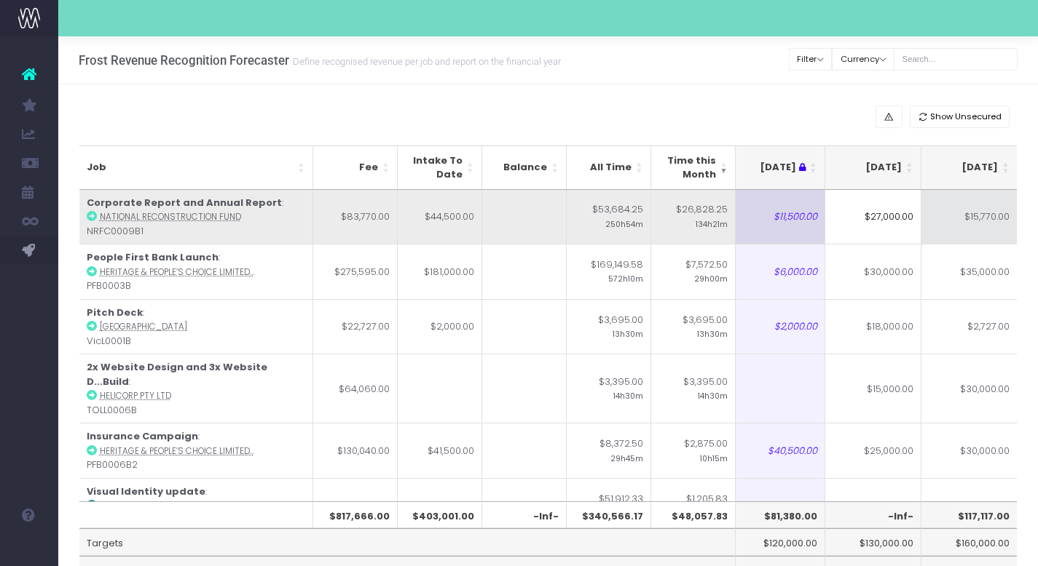
click at [962, 226] on td "$15,770.00" at bounding box center [969, 217] width 96 height 55
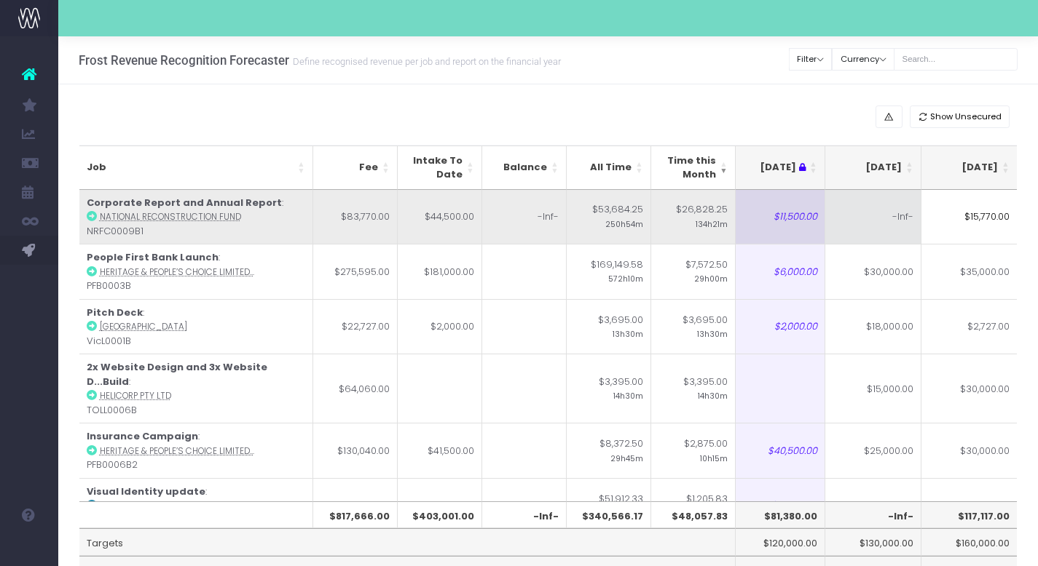
click at [863, 222] on td "-Inf-" at bounding box center [873, 217] width 96 height 55
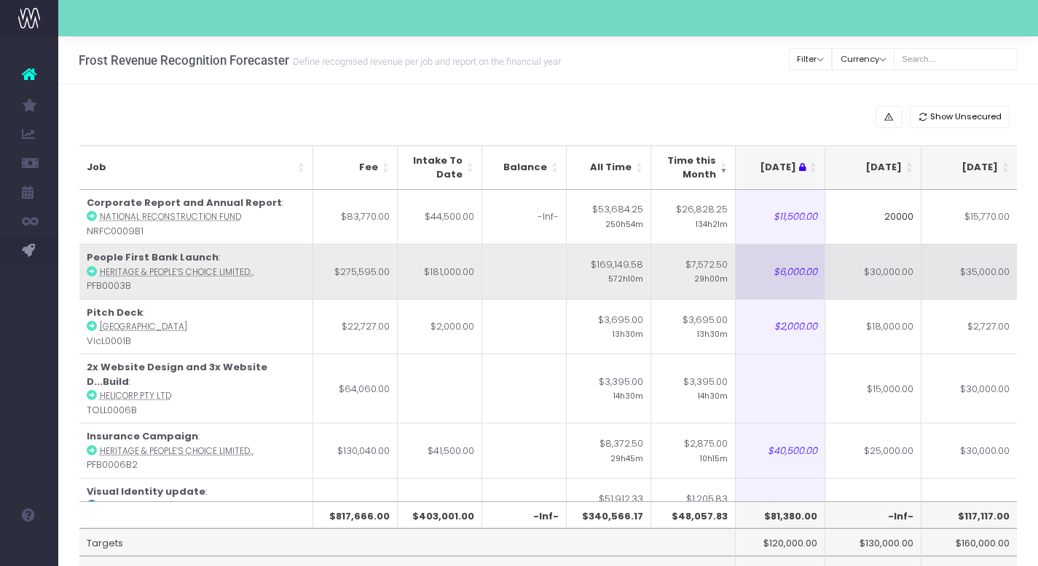
click at [878, 263] on td "$30,000.00" at bounding box center [873, 271] width 96 height 55
type input "$30,000.00"
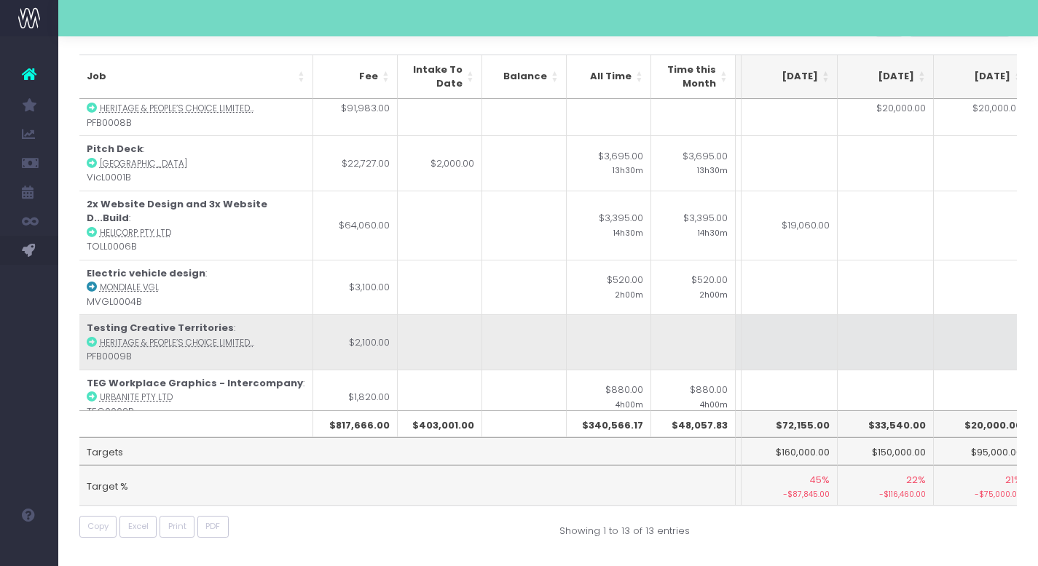
scroll to position [403, 529]
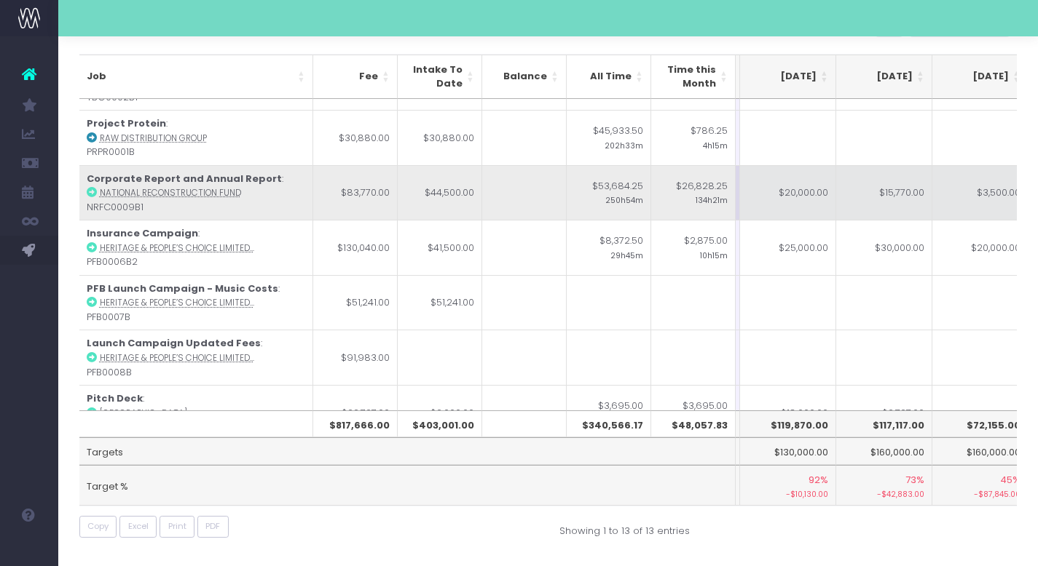
click at [799, 189] on td "$20,000.00" at bounding box center [788, 192] width 96 height 55
click at [869, 192] on td "$15,770.00" at bounding box center [884, 192] width 96 height 55
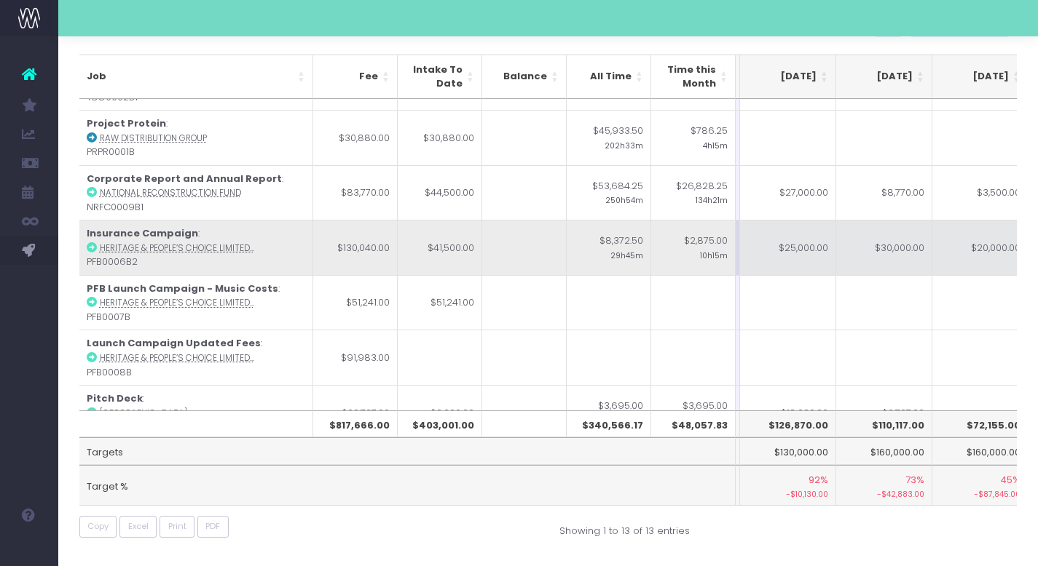
click at [897, 238] on td "$30,000.00" at bounding box center [884, 247] width 96 height 55
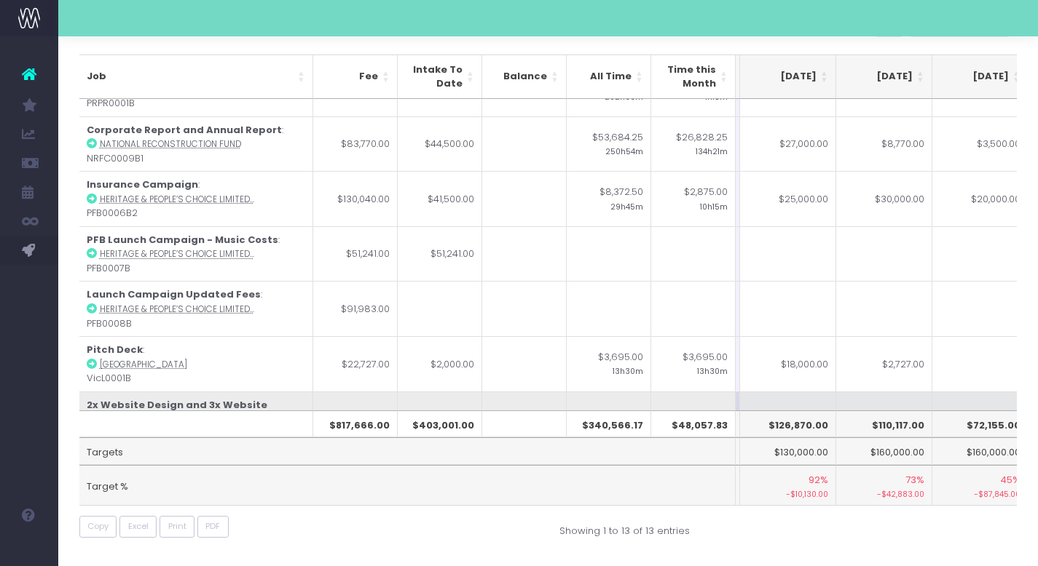
scroll to position [142, 285]
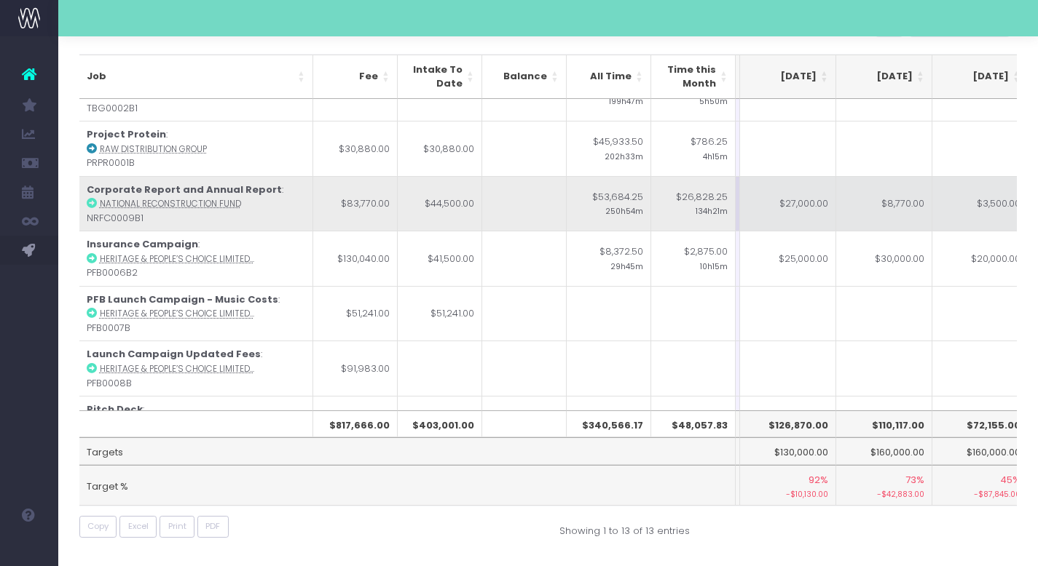
click at [799, 202] on td "$27,000.00" at bounding box center [788, 203] width 96 height 55
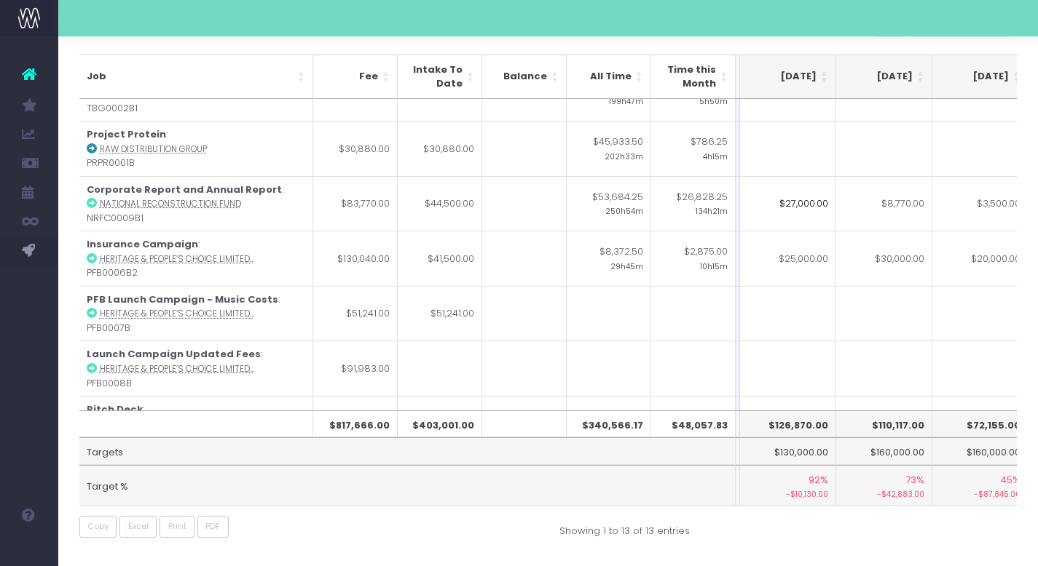
click at [802, 203] on input "$27,000.00" at bounding box center [788, 203] width 96 height 55
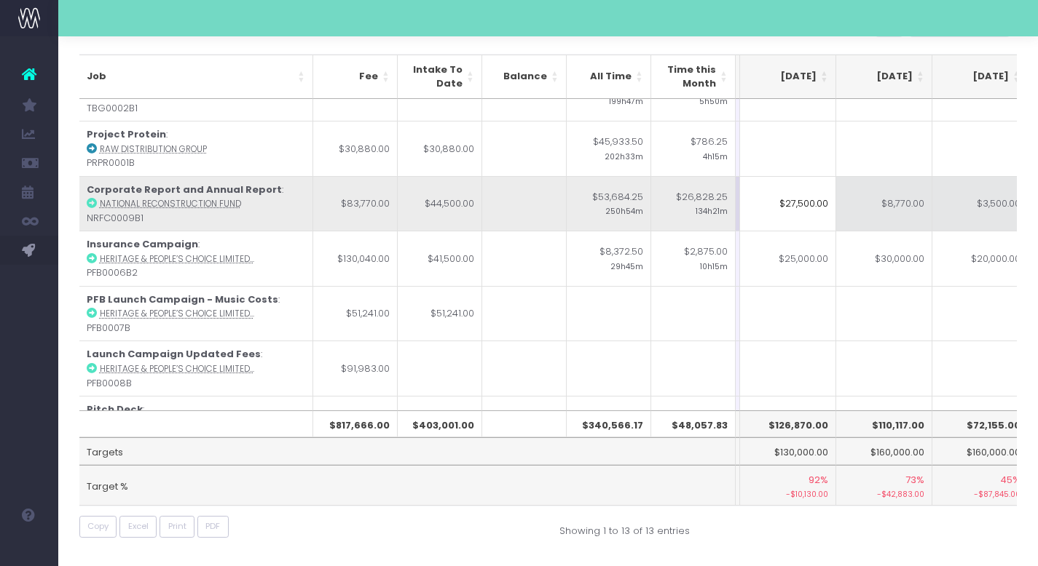
click at [864, 214] on td "$8,770.00" at bounding box center [884, 203] width 96 height 55
click at [785, 208] on td "-Inf-" at bounding box center [788, 203] width 96 height 55
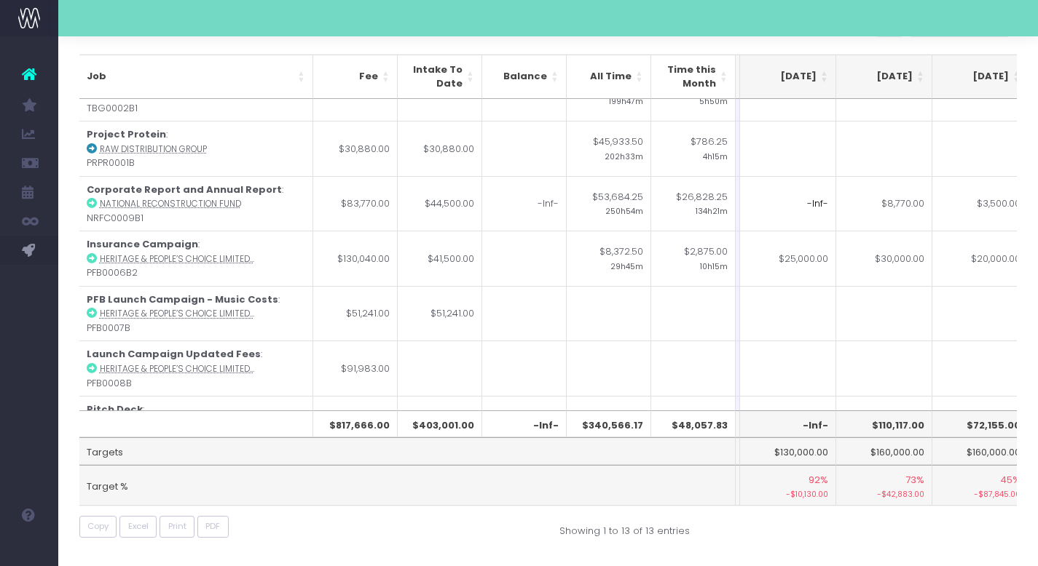
click at [810, 201] on input "-Inf-" at bounding box center [788, 203] width 96 height 55
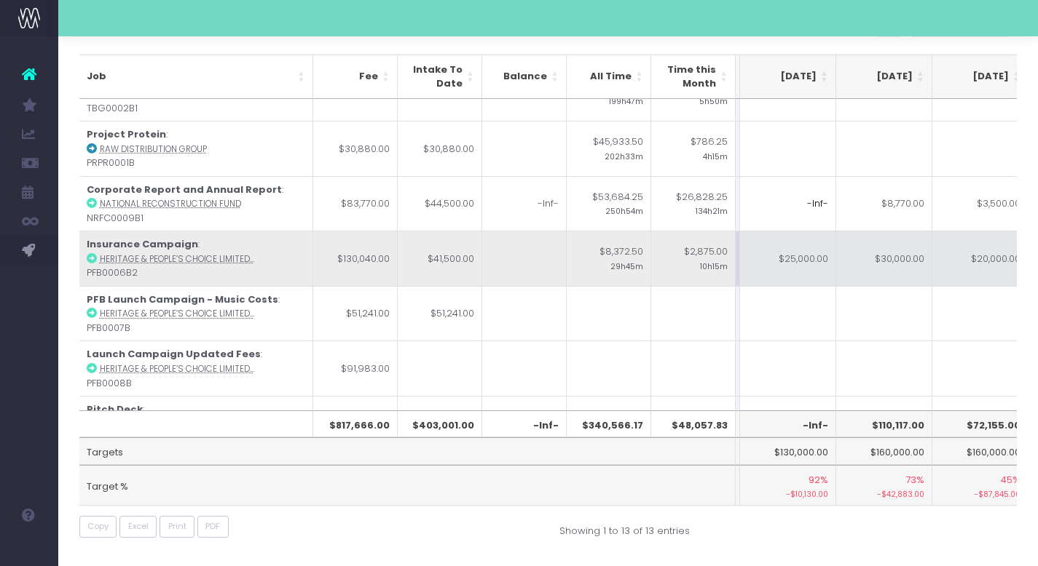
click at [805, 247] on td "$25,000.00" at bounding box center [788, 258] width 96 height 55
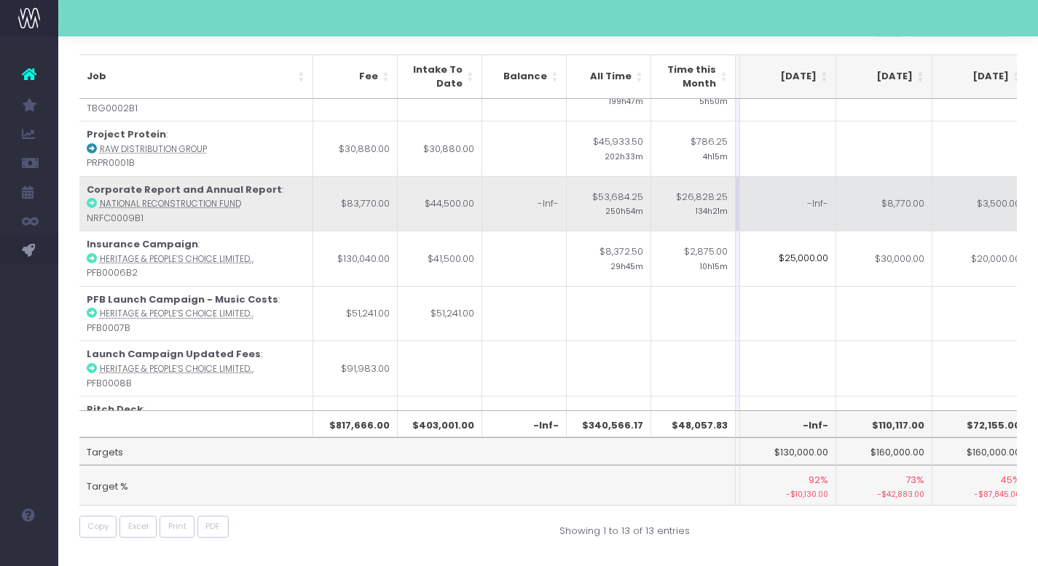
click at [805, 202] on td "-Inf-" at bounding box center [788, 203] width 96 height 55
click at [913, 211] on td "$8,770.00" at bounding box center [884, 203] width 96 height 55
click at [803, 206] on td "-Inf-" at bounding box center [788, 203] width 96 height 55
type input "-Inf-"
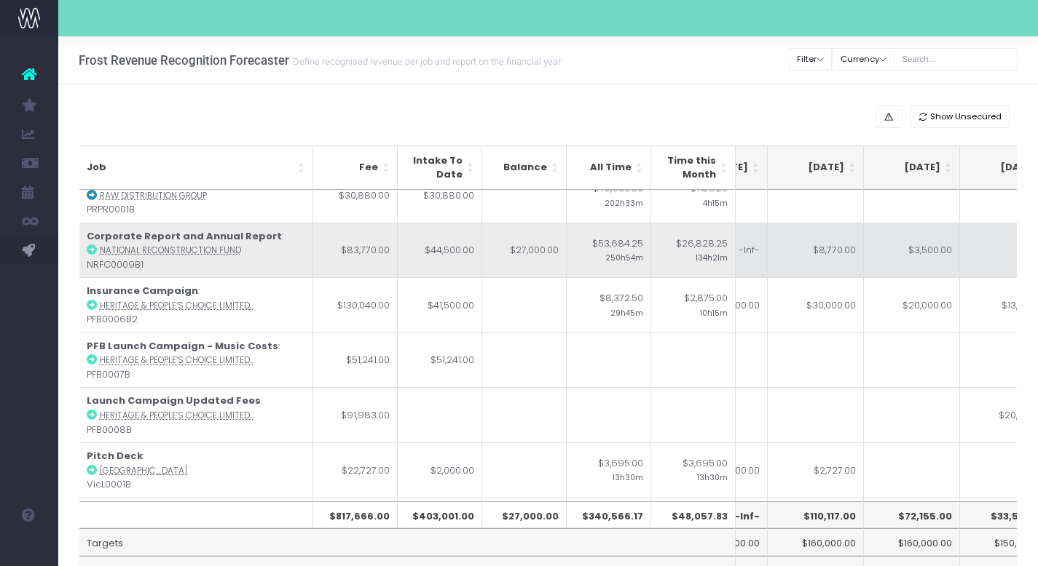
scroll to position [186, 296]
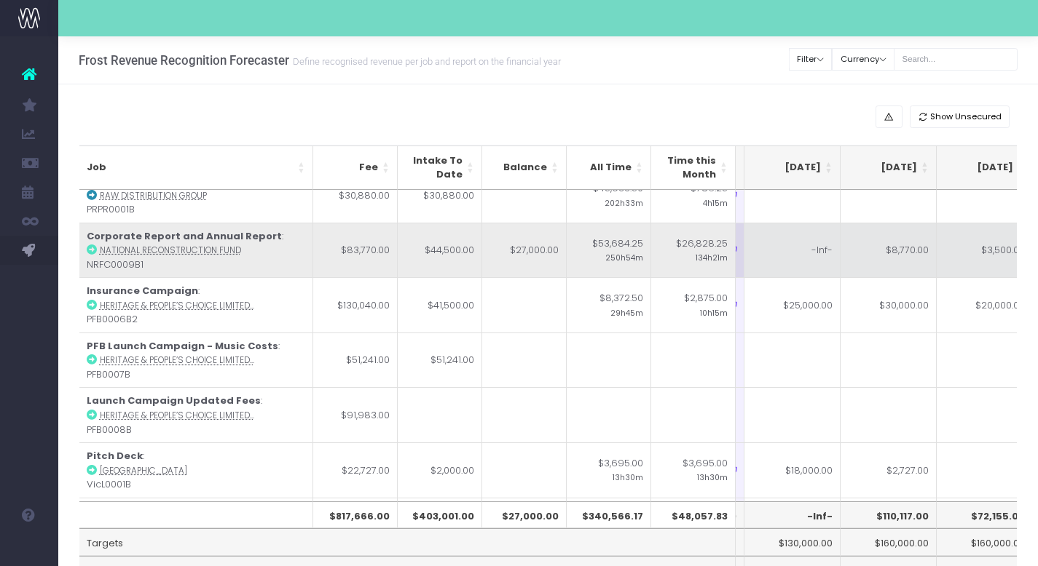
click at [811, 263] on td "-Inf-" at bounding box center [792, 250] width 96 height 55
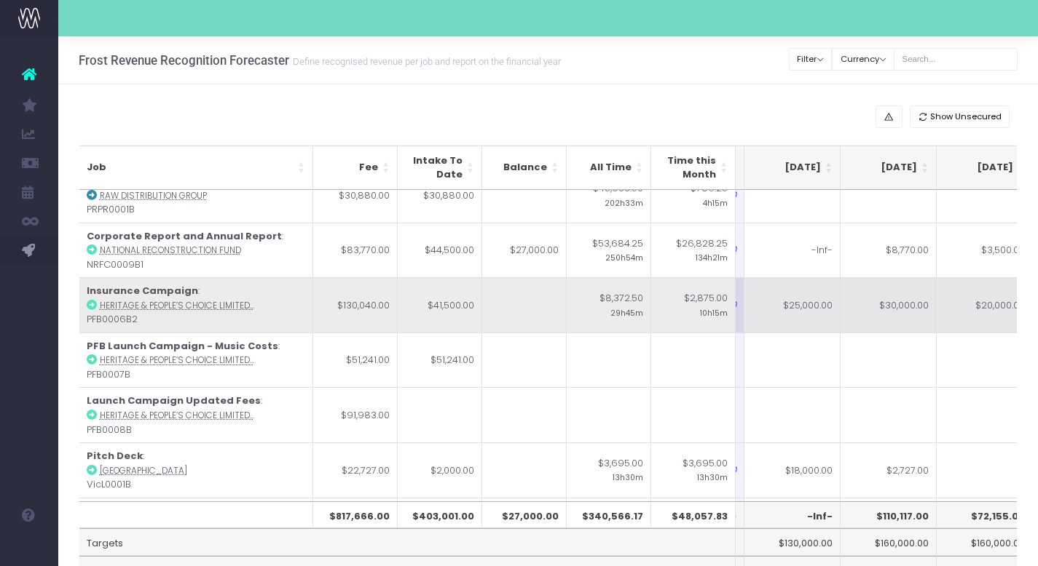
click at [818, 284] on td "$25,000.00" at bounding box center [792, 304] width 96 height 55
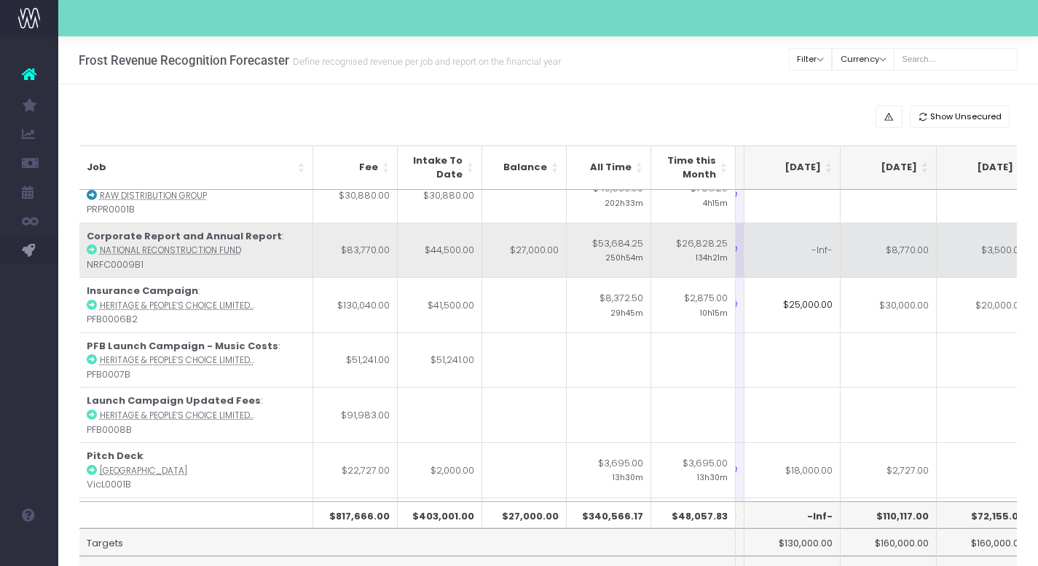
click at [818, 257] on td "-Inf-" at bounding box center [792, 250] width 96 height 55
click at [904, 251] on td "$8,770.00" at bounding box center [888, 250] width 96 height 55
click at [815, 253] on td "-Inf-" at bounding box center [792, 250] width 96 height 55
click at [888, 271] on td "$8,770.00" at bounding box center [888, 250] width 96 height 55
click at [808, 253] on td "$27,000.00" at bounding box center [792, 250] width 96 height 55
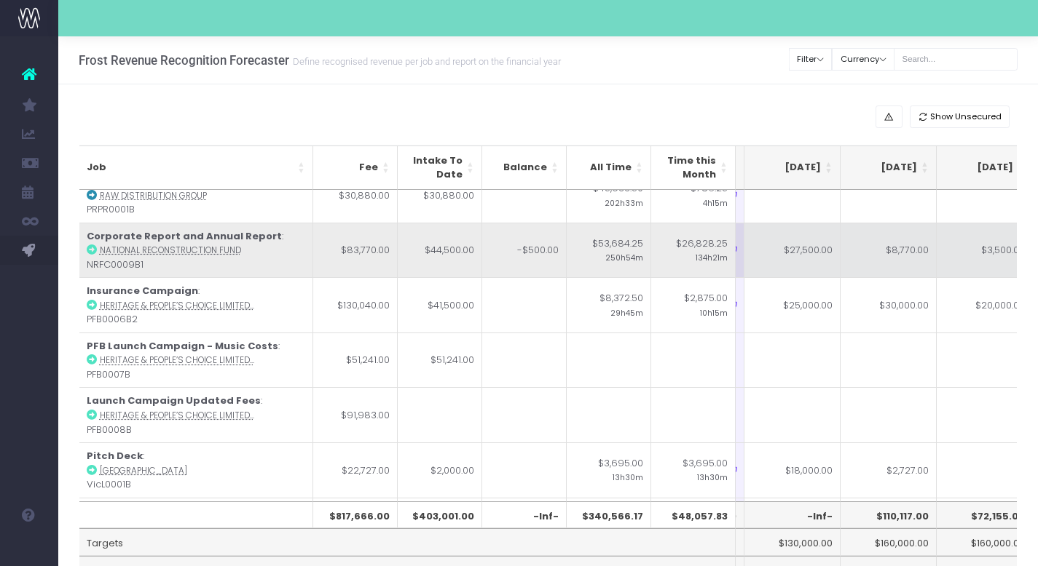
click at [880, 248] on td "$8,770.00" at bounding box center [888, 250] width 96 height 55
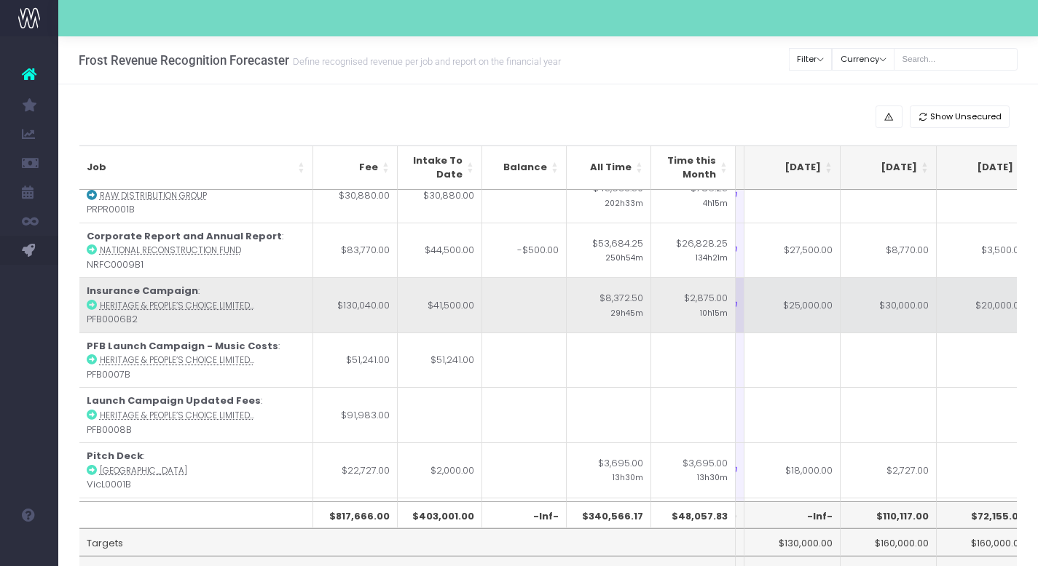
click at [911, 307] on td "$30,000.00" at bounding box center [888, 304] width 96 height 55
type input "$30,000.00"
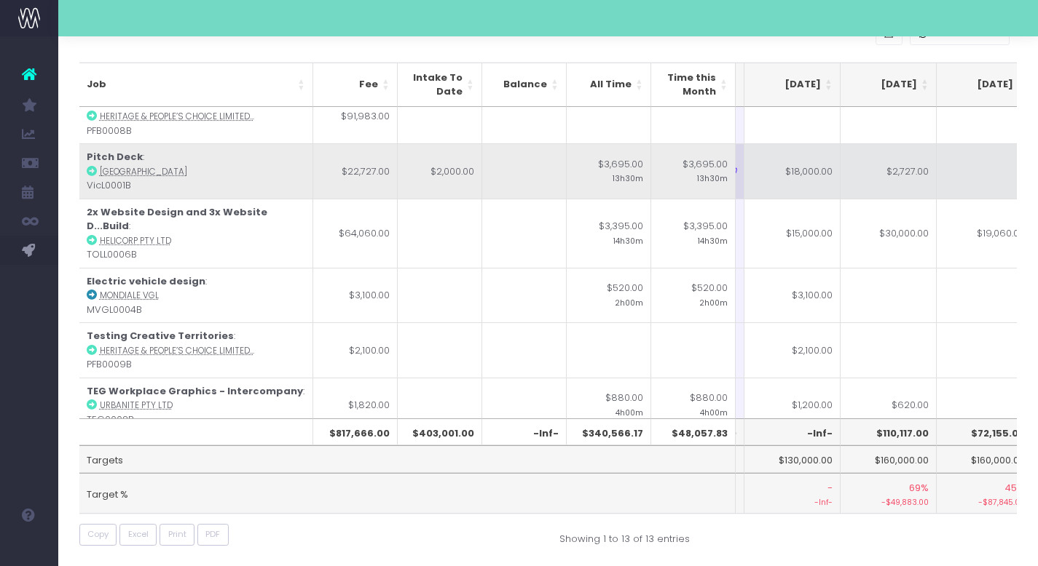
scroll to position [91, 0]
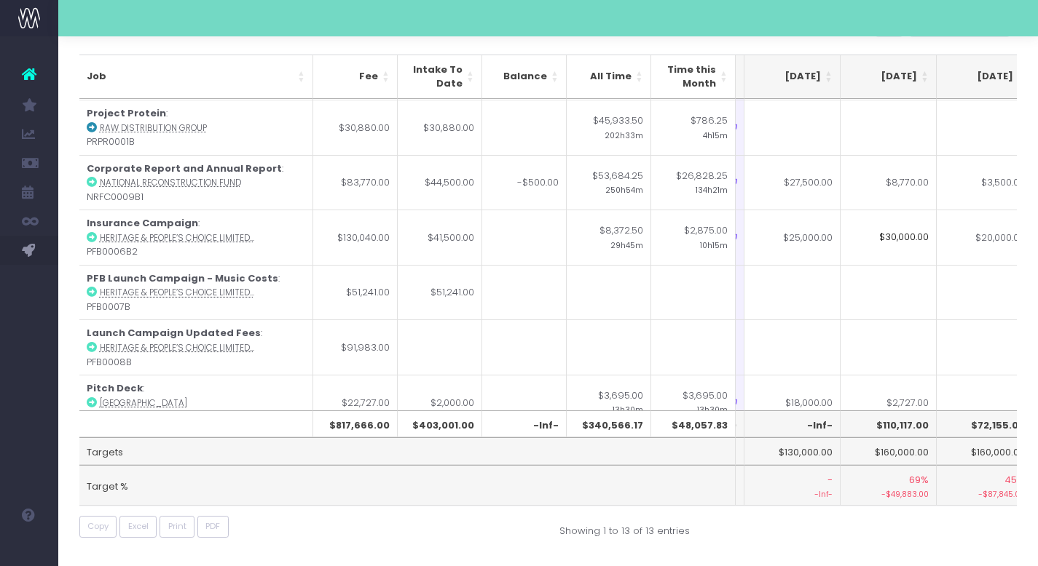
click at [819, 422] on th "-Inf-" at bounding box center [792, 425] width 96 height 28
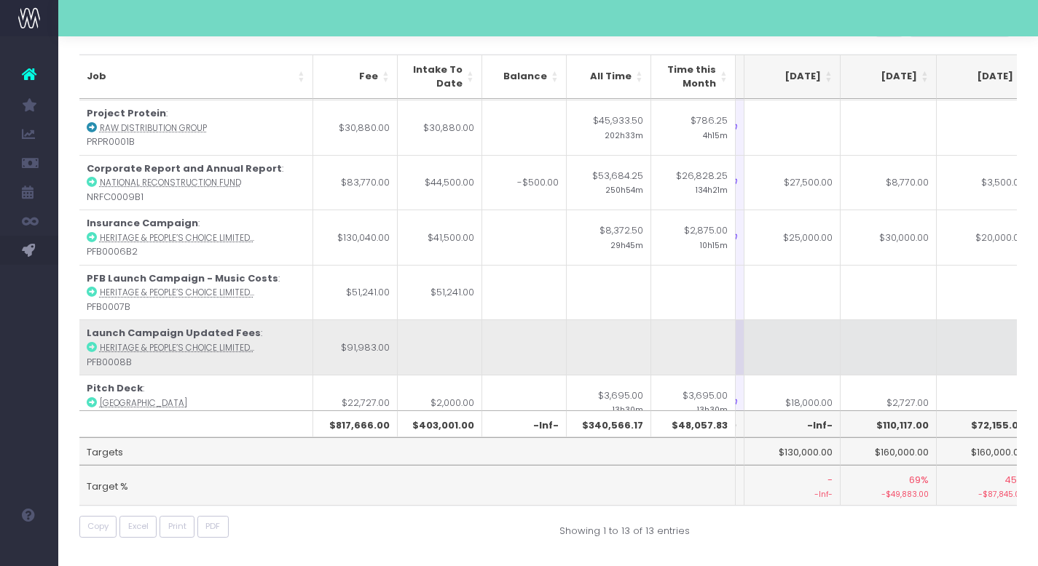
click at [813, 346] on td at bounding box center [792, 347] width 96 height 55
click at [877, 341] on td at bounding box center [888, 347] width 96 height 55
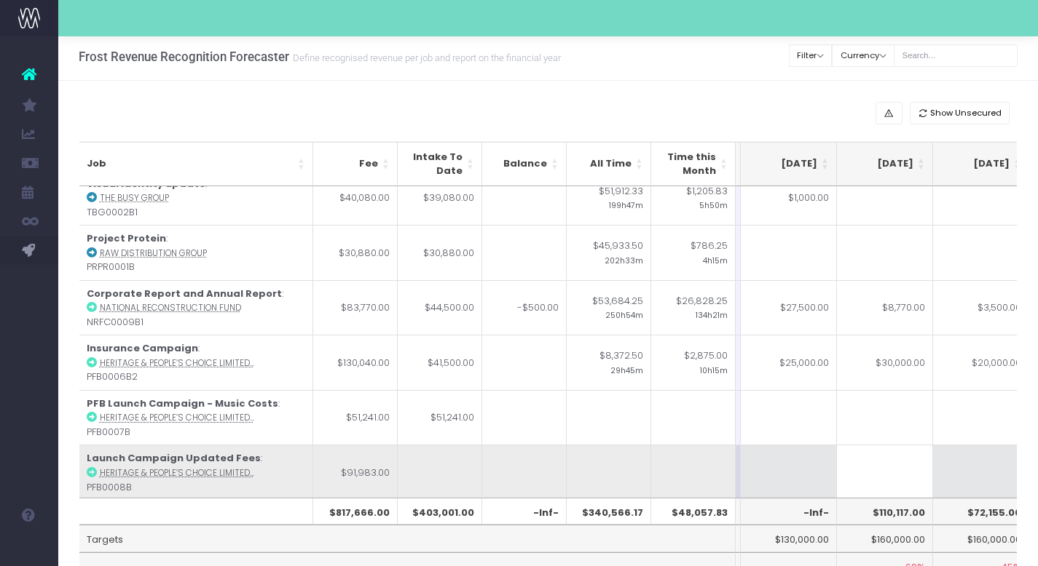
scroll to position [0, 283]
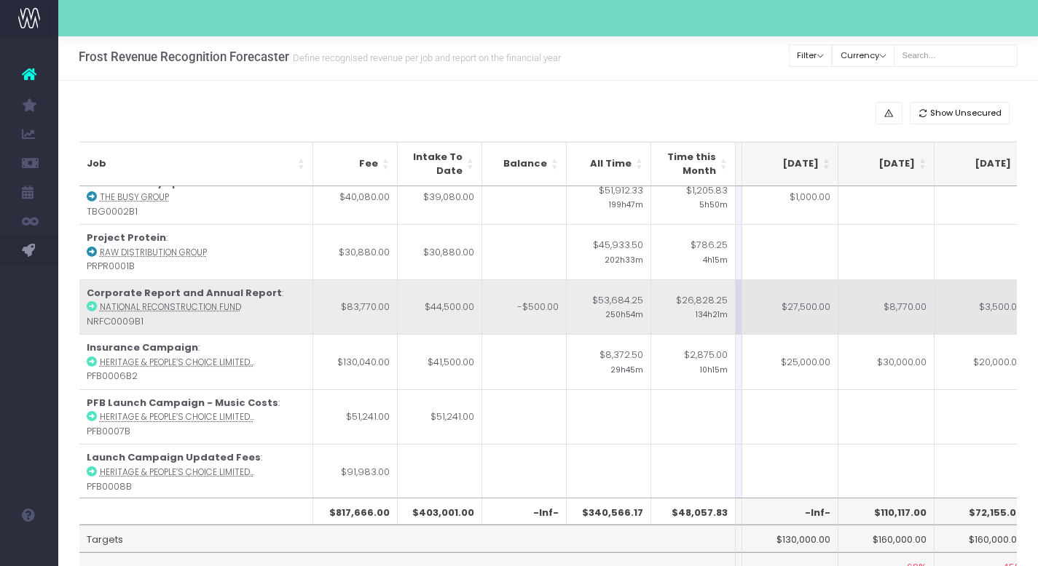
click at [898, 313] on td "$8,770.00" at bounding box center [886, 307] width 96 height 55
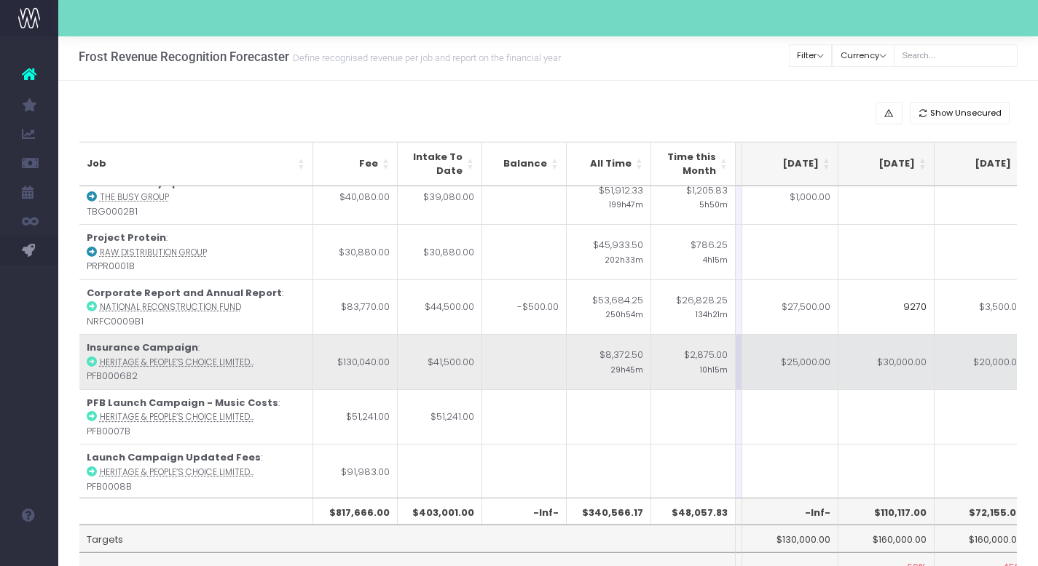
click at [910, 374] on td "$30,000.00" at bounding box center [886, 361] width 96 height 55
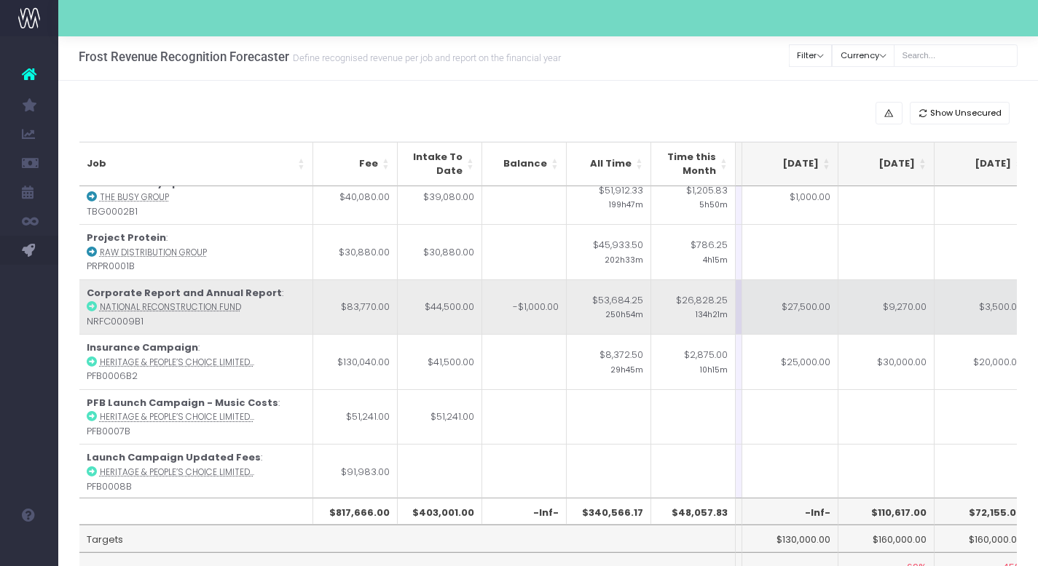
click at [896, 309] on td "$9,270.00" at bounding box center [886, 307] width 96 height 55
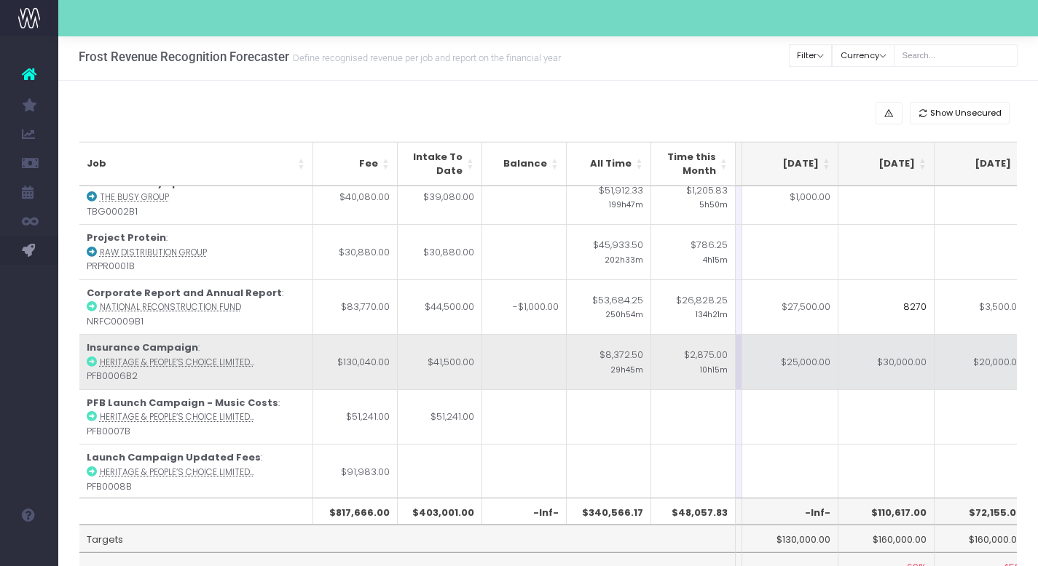
click at [910, 353] on td "$30,000.00" at bounding box center [886, 361] width 96 height 55
type input "$30,000.00"
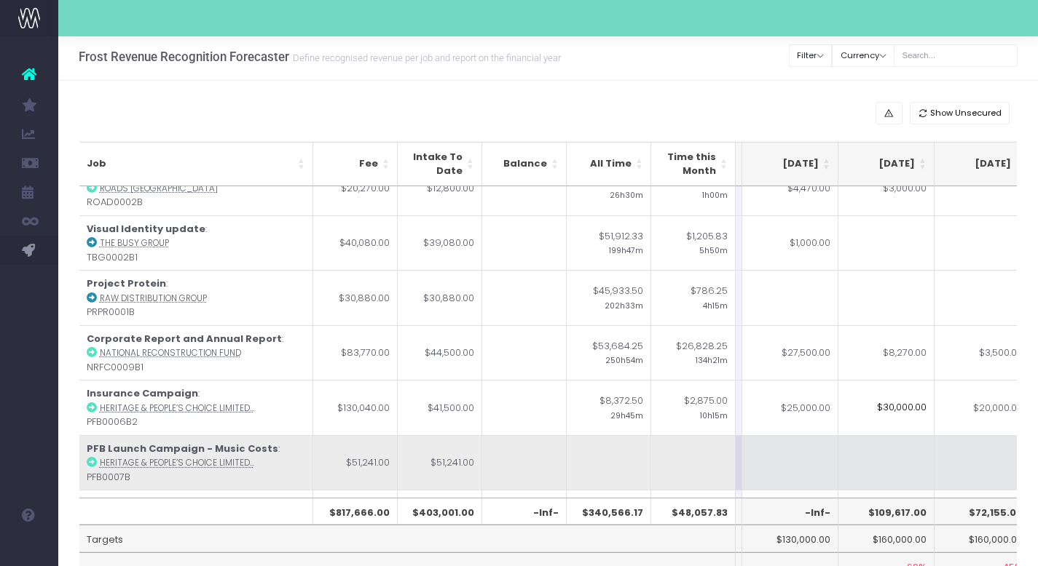
scroll to position [73, 283]
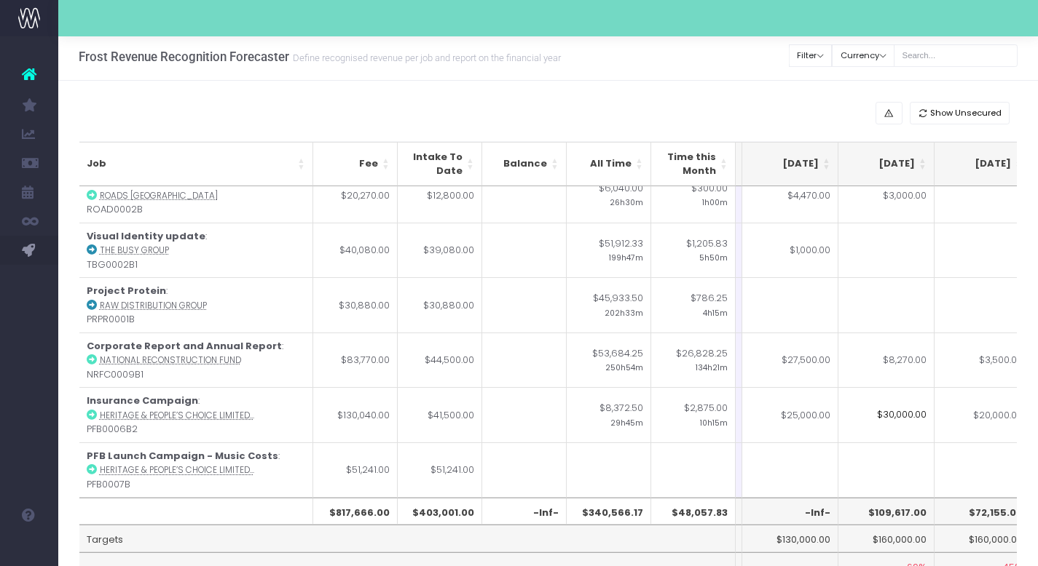
click at [821, 515] on th "-Inf-" at bounding box center [790, 512] width 96 height 28
drag, startPoint x: 807, startPoint y: 512, endPoint x: 831, endPoint y: 513, distance: 24.0
click at [831, 513] on th "-Inf-" at bounding box center [790, 512] width 96 height 28
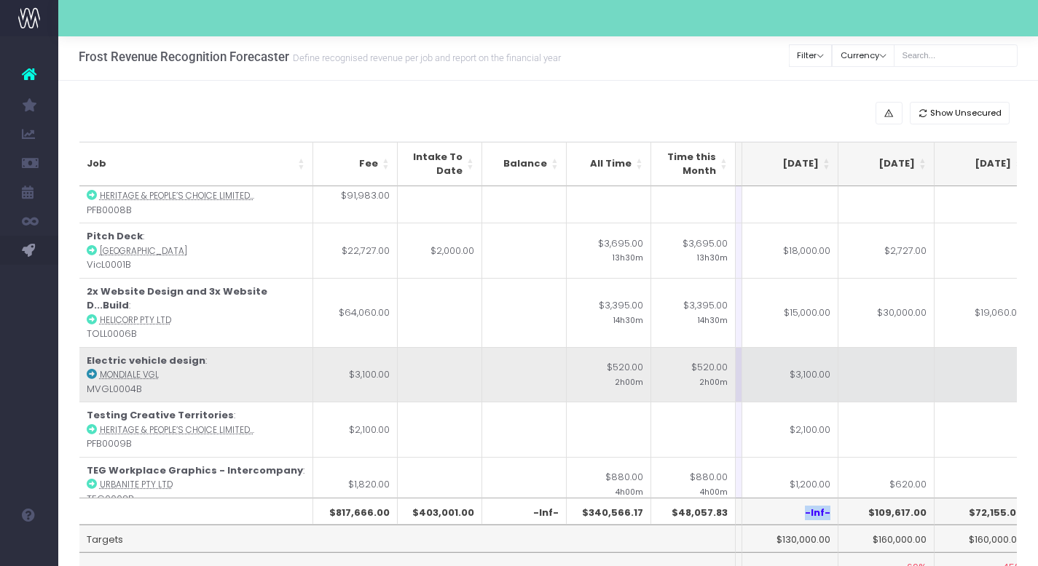
scroll to position [91, 0]
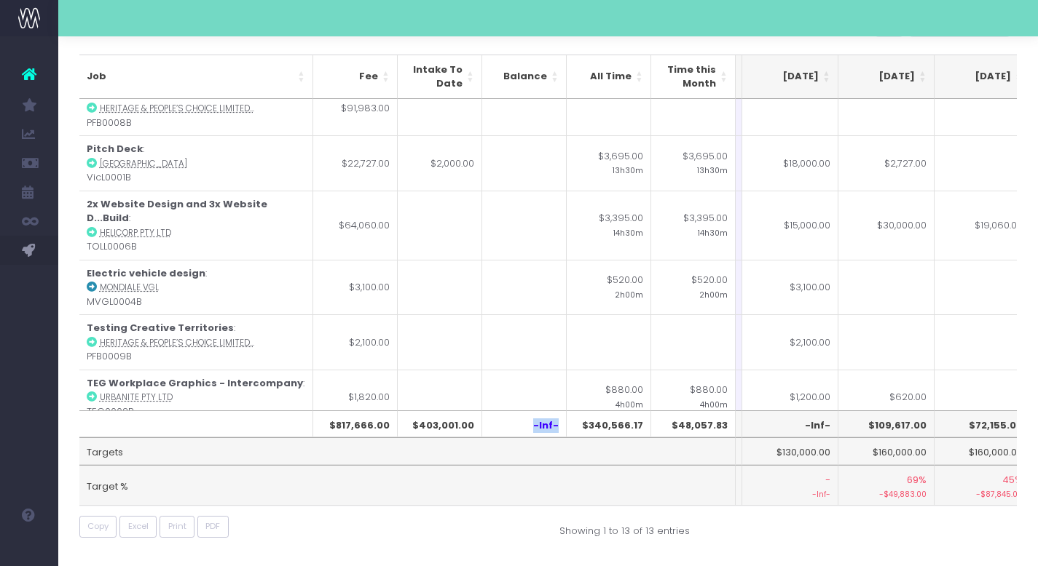
drag, startPoint x: 535, startPoint y: 425, endPoint x: 558, endPoint y: 426, distance: 23.3
click at [558, 426] on th "-Inf-" at bounding box center [524, 425] width 84 height 28
copy th "-Inf-"
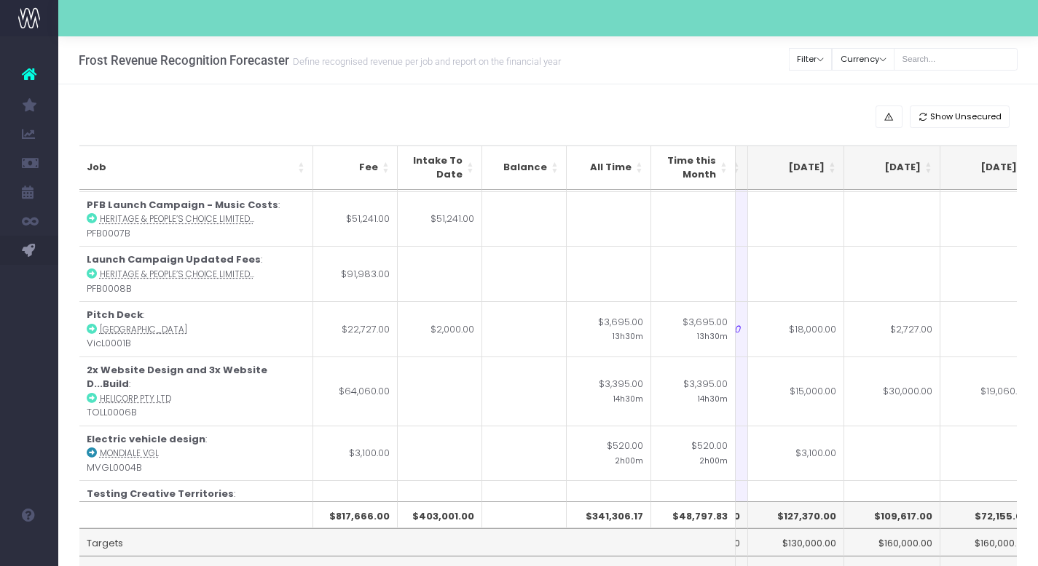
scroll to position [0, 233]
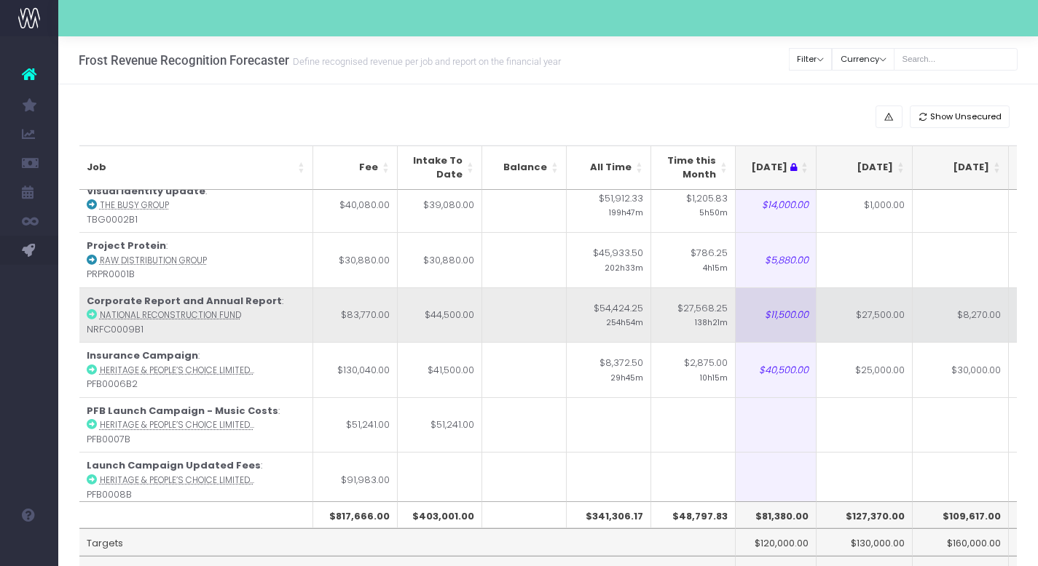
click at [884, 317] on td "$27,500.00" at bounding box center [864, 315] width 96 height 55
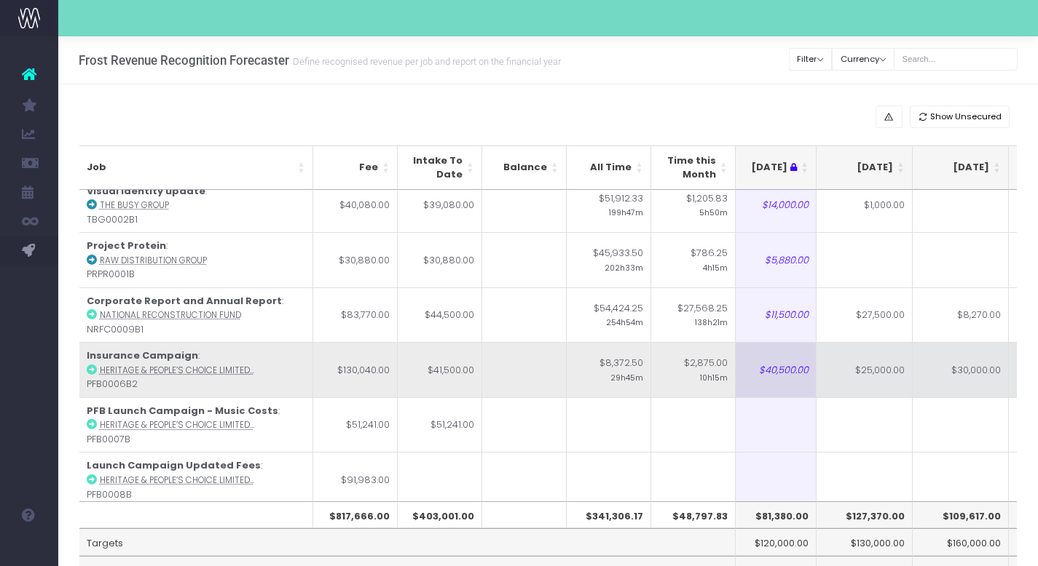
click at [873, 368] on td "$25,000.00" at bounding box center [864, 369] width 96 height 55
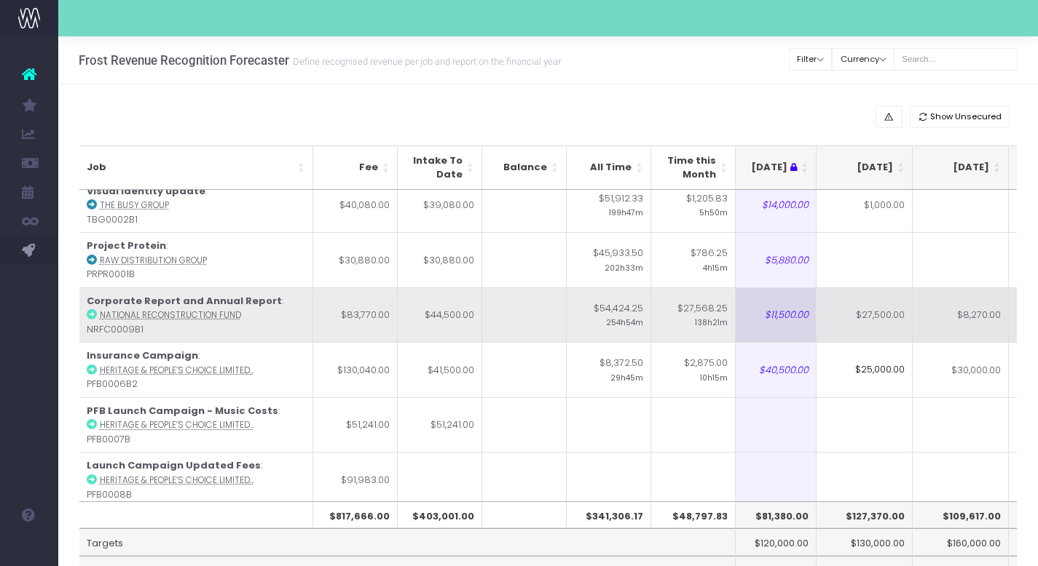
click at [872, 318] on td "$27,500.00" at bounding box center [864, 315] width 96 height 55
click at [971, 327] on td "$8,270.00" at bounding box center [960, 315] width 96 height 55
click at [980, 315] on td "$8,270.00" at bounding box center [960, 315] width 96 height 55
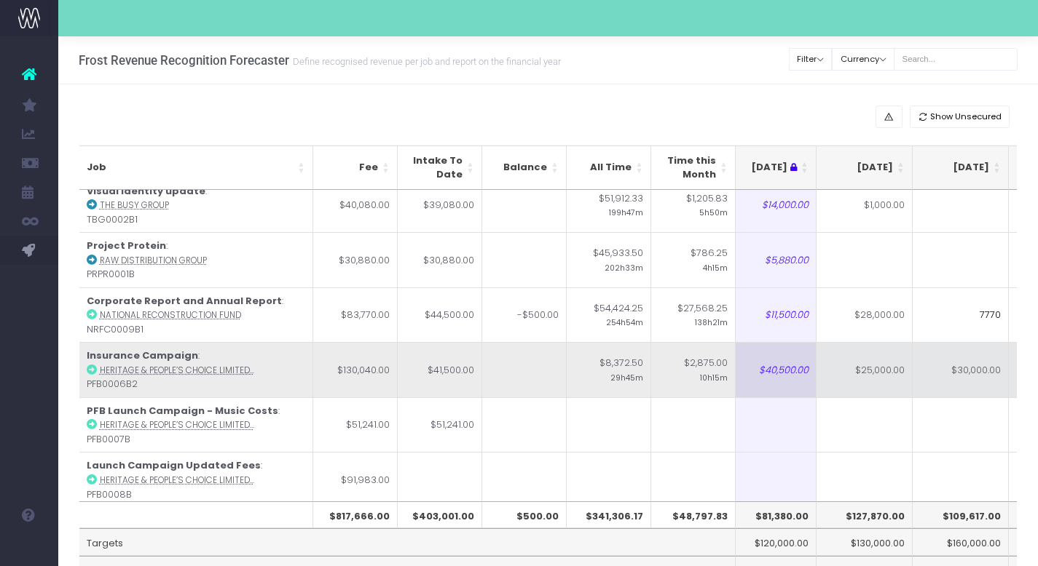
click at [984, 366] on td "$30,000.00" at bounding box center [960, 369] width 96 height 55
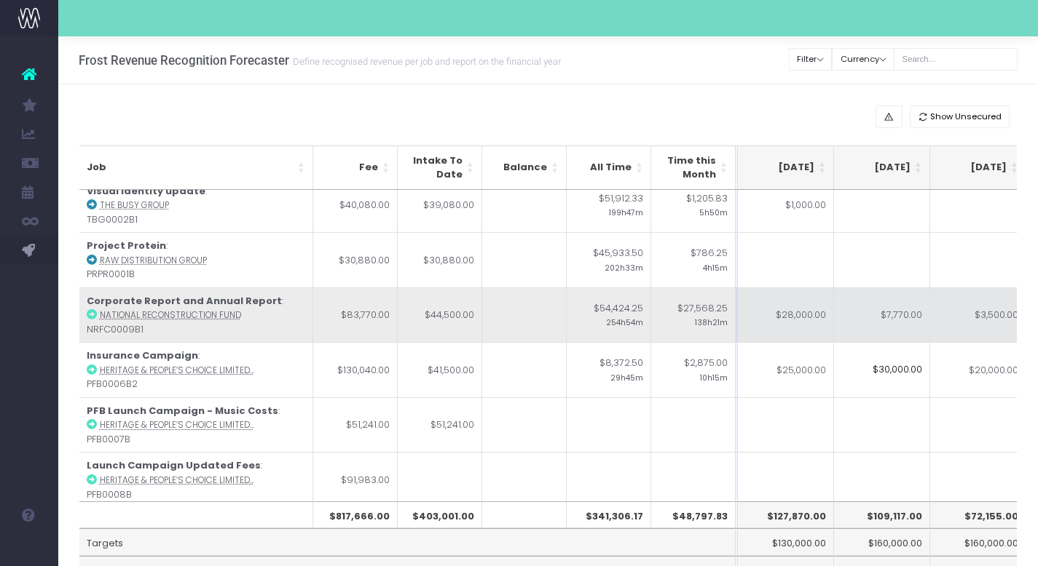
scroll to position [0, 330]
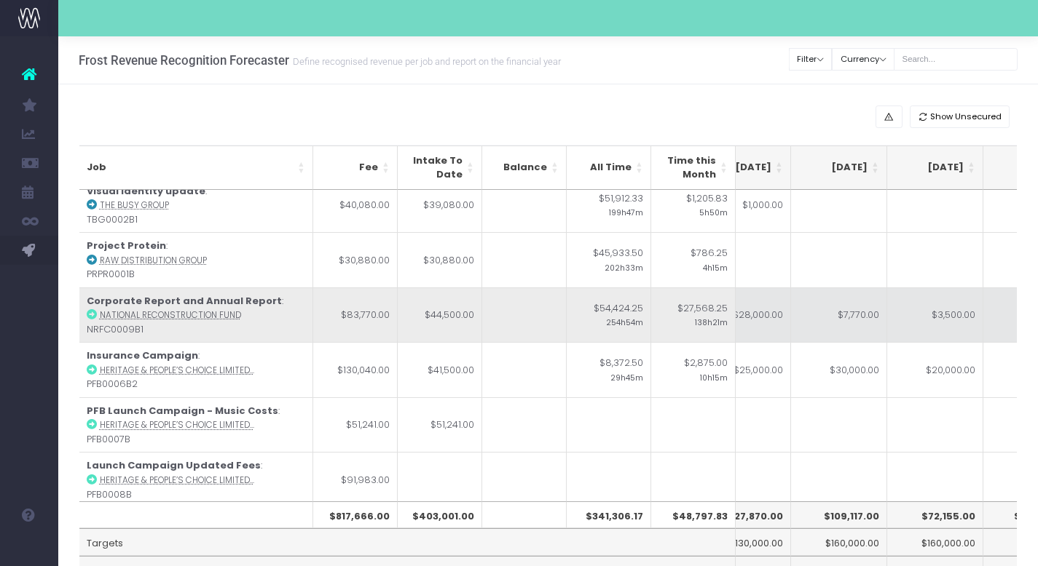
click at [860, 315] on td "$7,770.00" at bounding box center [839, 315] width 96 height 55
click at [950, 315] on td "$3,500.00" at bounding box center [935, 315] width 96 height 55
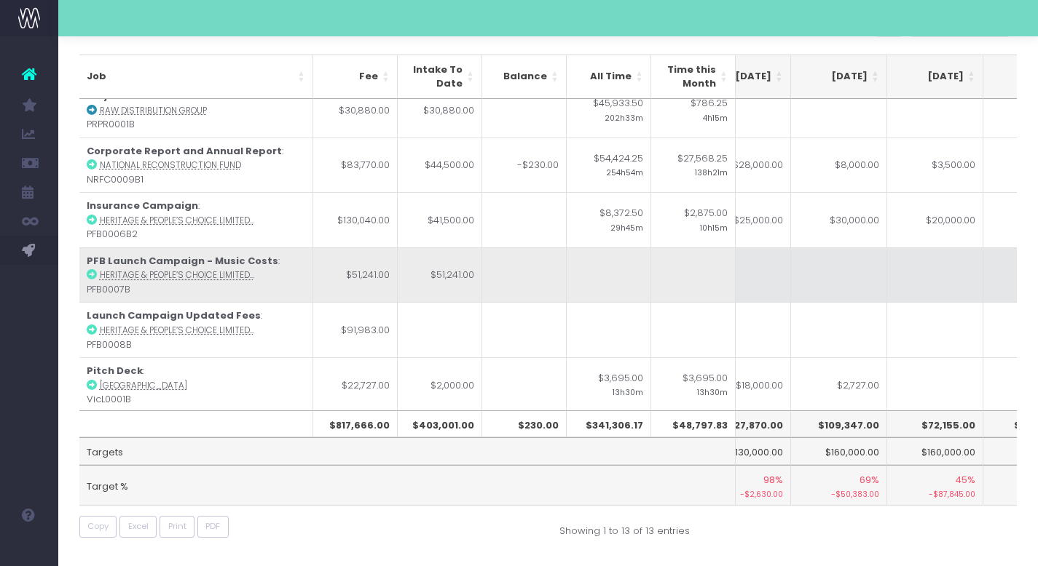
scroll to position [162, 330]
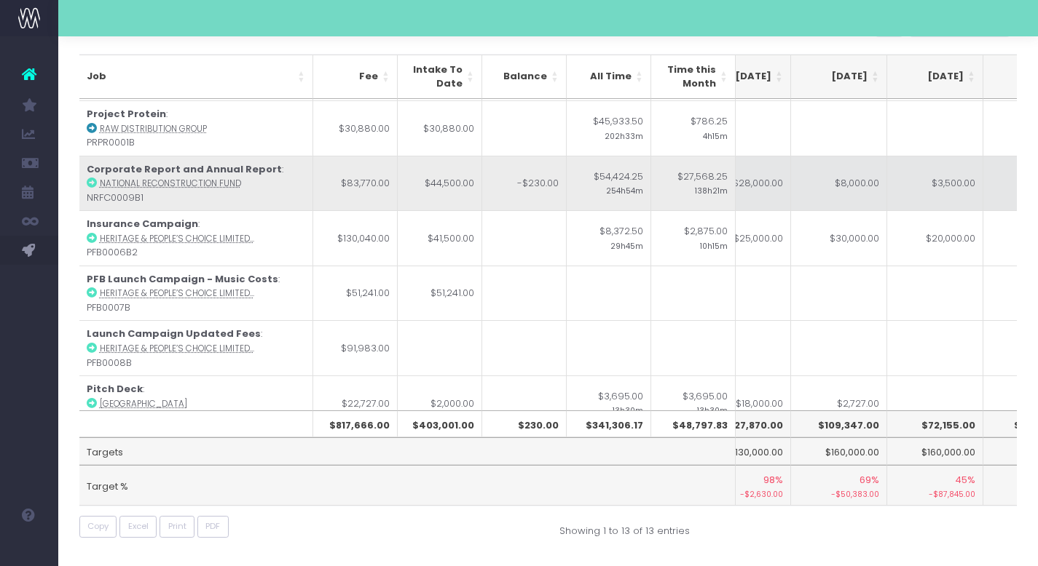
click at [850, 191] on td "$8,000.00" at bounding box center [839, 183] width 96 height 55
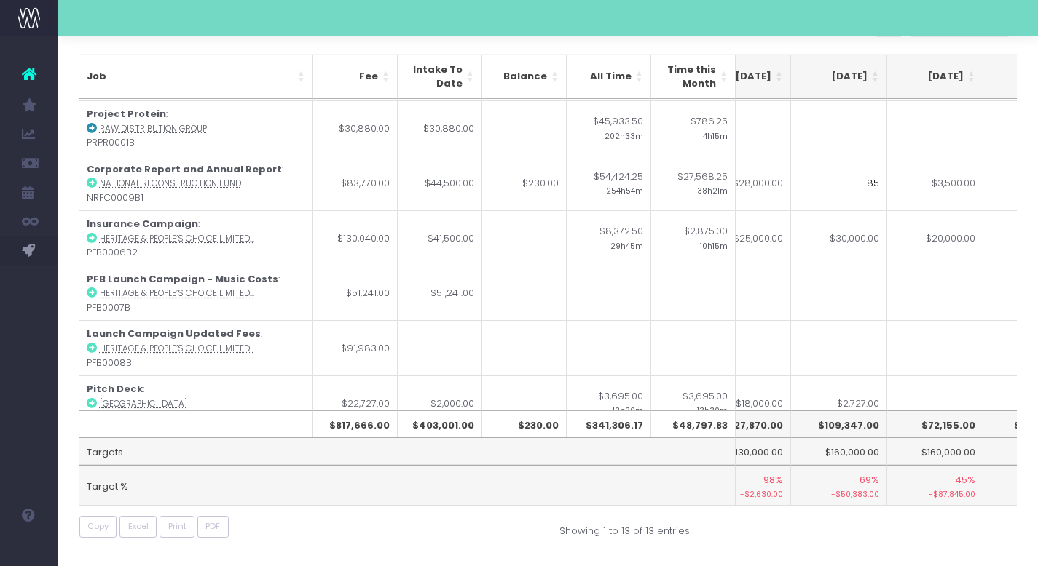
type input "8"
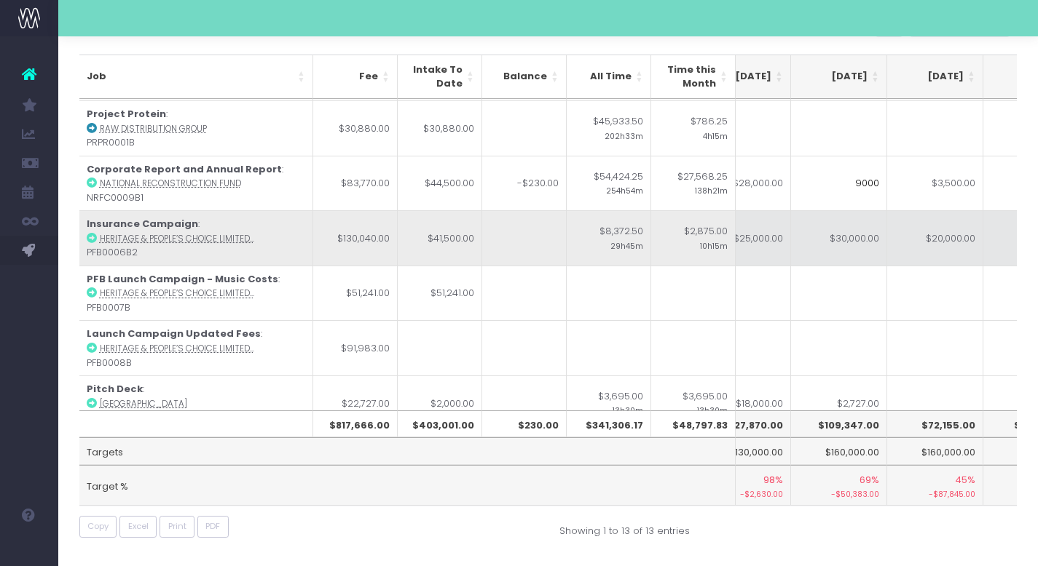
click at [848, 233] on td "$30,000.00" at bounding box center [839, 237] width 96 height 55
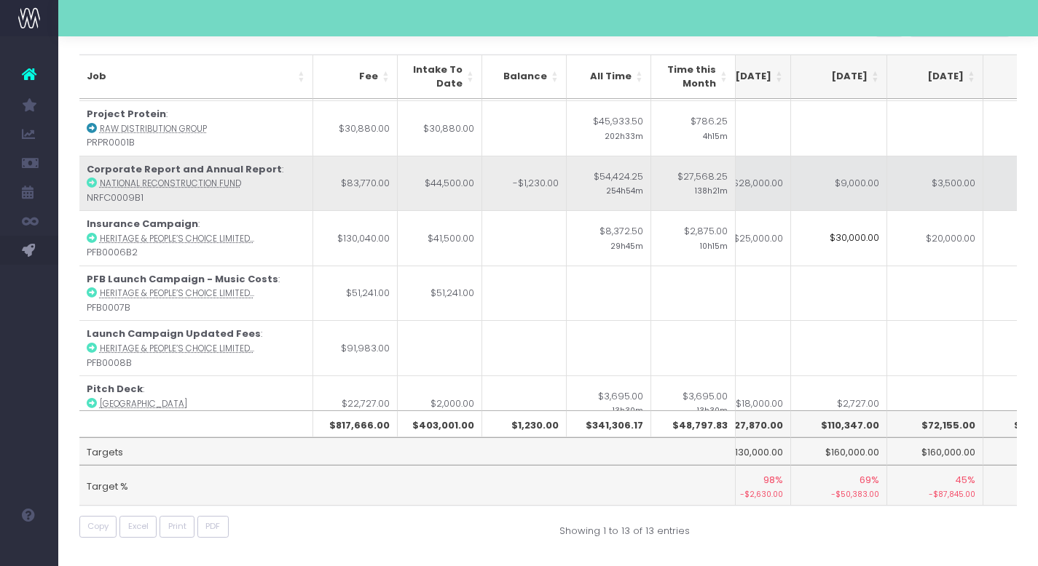
click at [853, 184] on td "$9,000.00" at bounding box center [839, 183] width 96 height 55
click at [922, 185] on td "$3,500.00" at bounding box center [935, 183] width 96 height 55
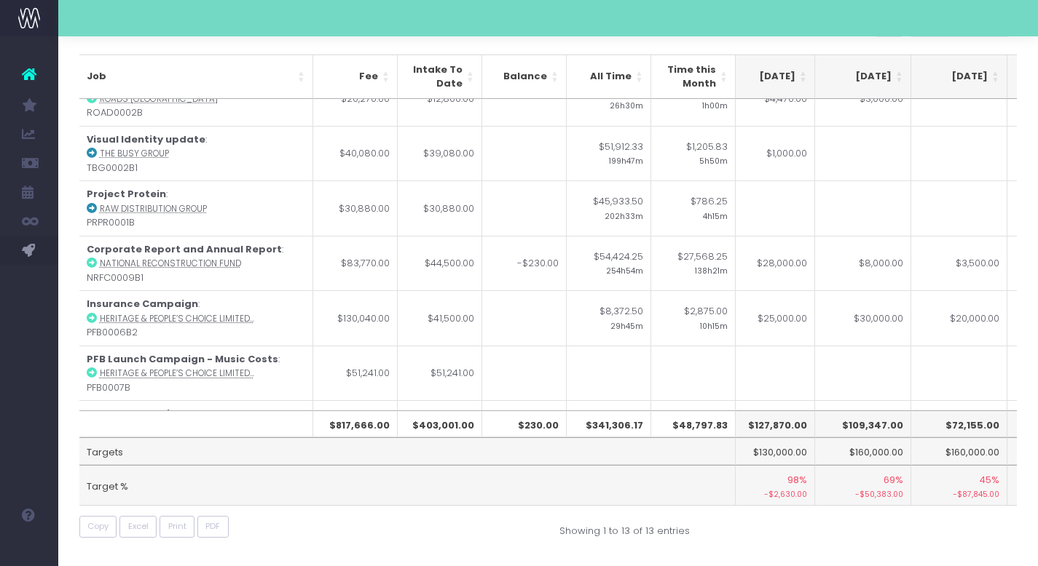
scroll to position [68, 306]
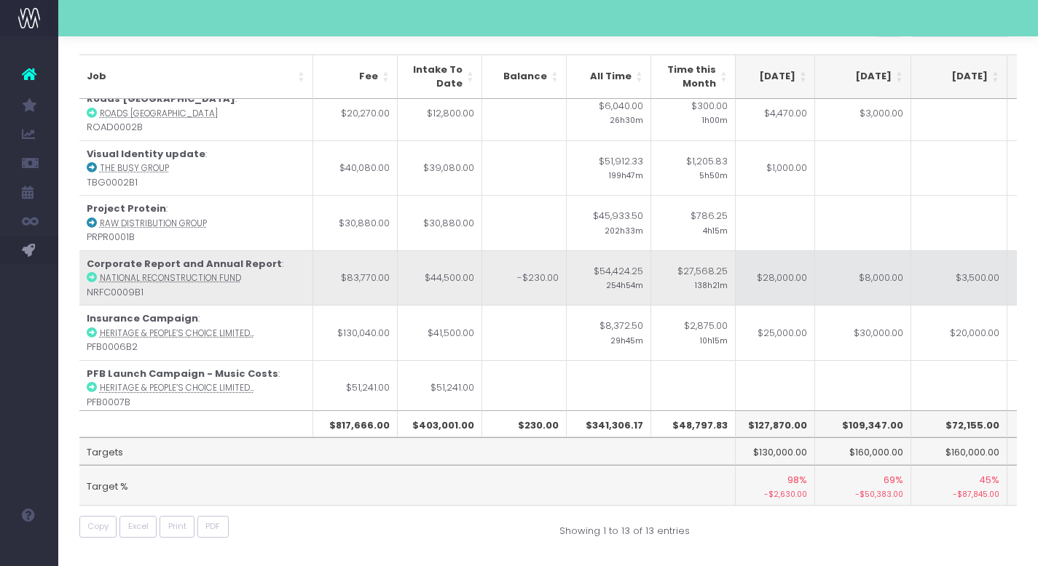
click at [952, 288] on td "$3,500.00" at bounding box center [959, 277] width 96 height 55
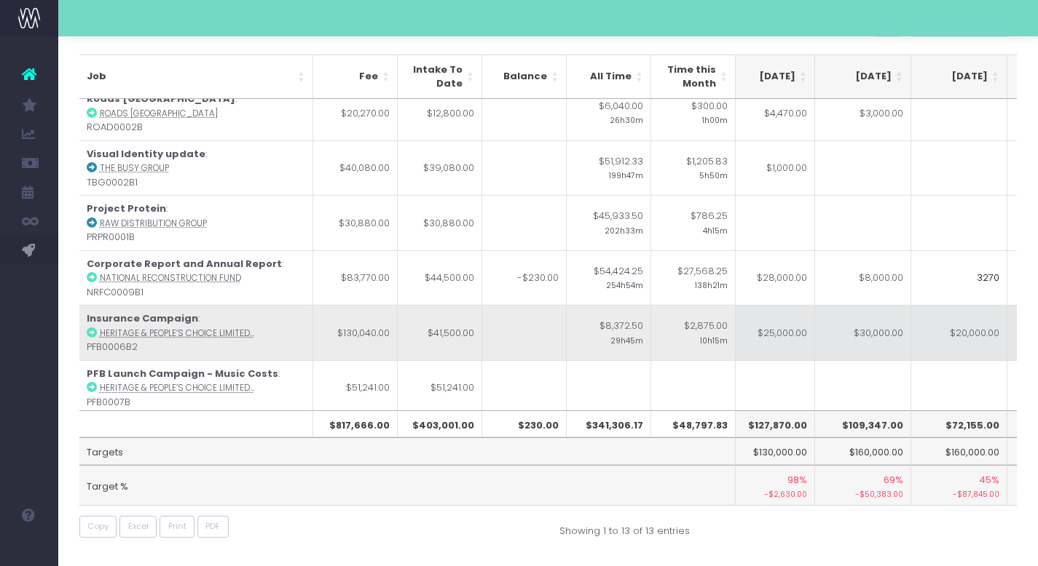
click at [979, 325] on td "$20,000.00" at bounding box center [959, 332] width 96 height 55
type input "$20,000.00"
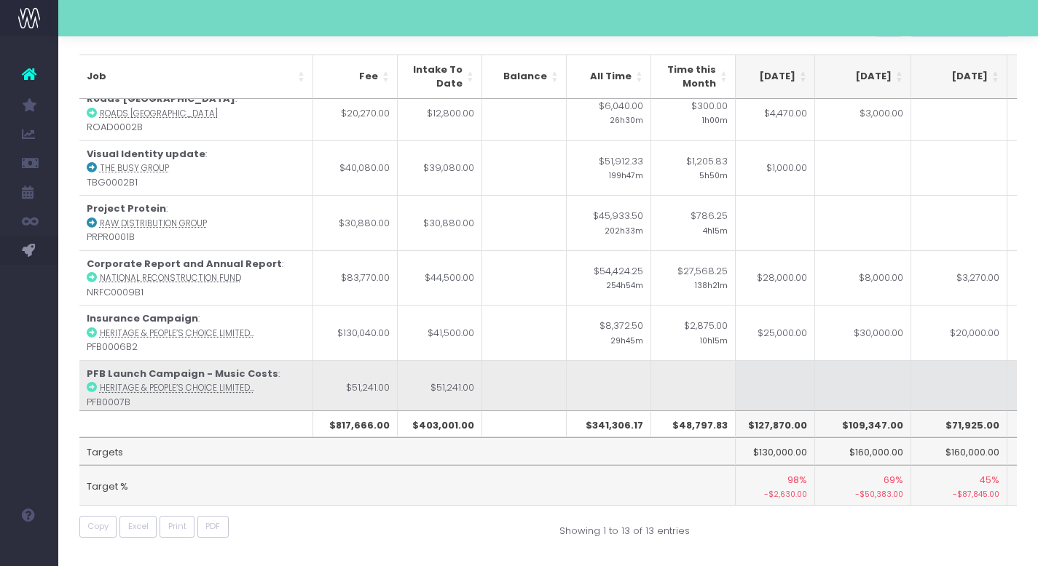
click at [968, 377] on td at bounding box center [959, 387] width 96 height 55
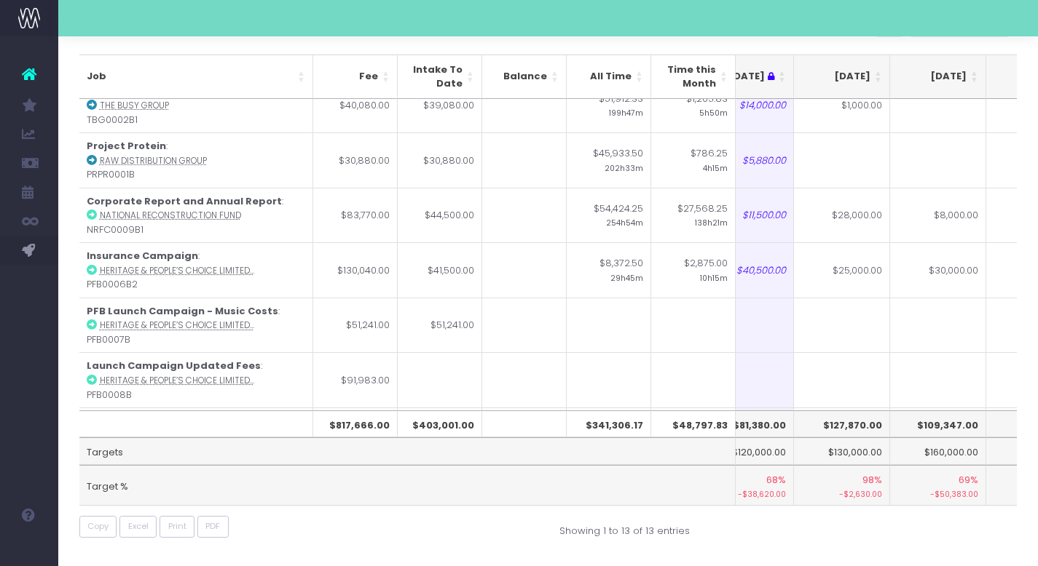
scroll to position [72, 231]
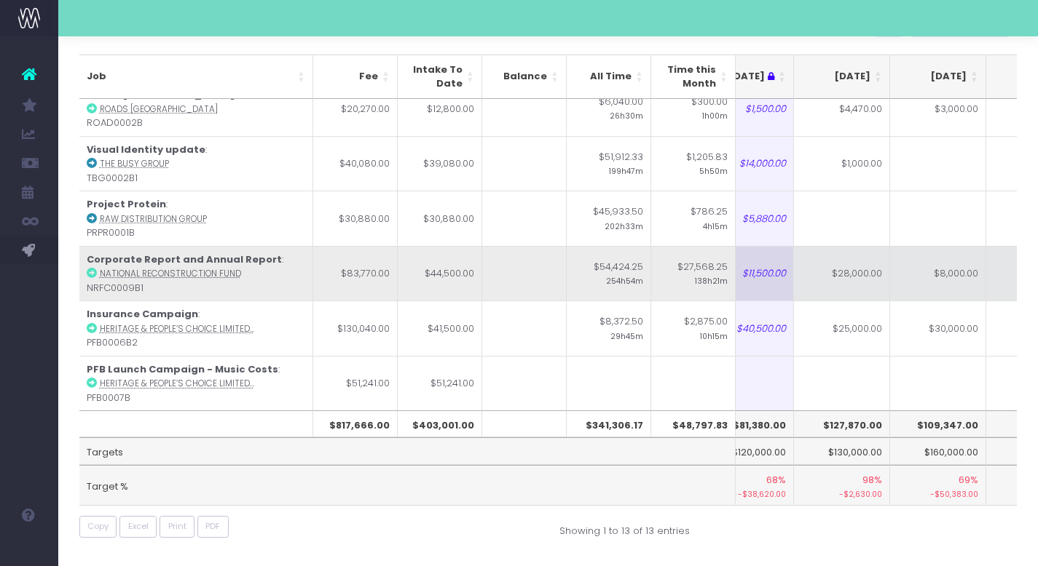
click at [862, 269] on td "$28,000.00" at bounding box center [842, 273] width 96 height 55
click at [955, 280] on td "$8,000.00" at bounding box center [938, 273] width 96 height 55
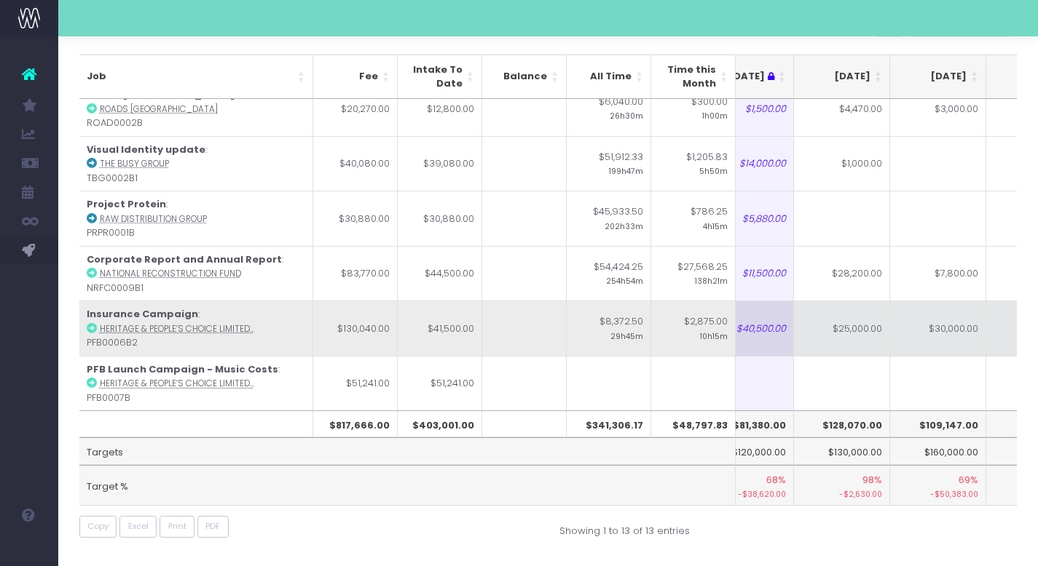
click at [861, 319] on td "$25,000.00" at bounding box center [842, 328] width 96 height 55
type input "$25,000.00"
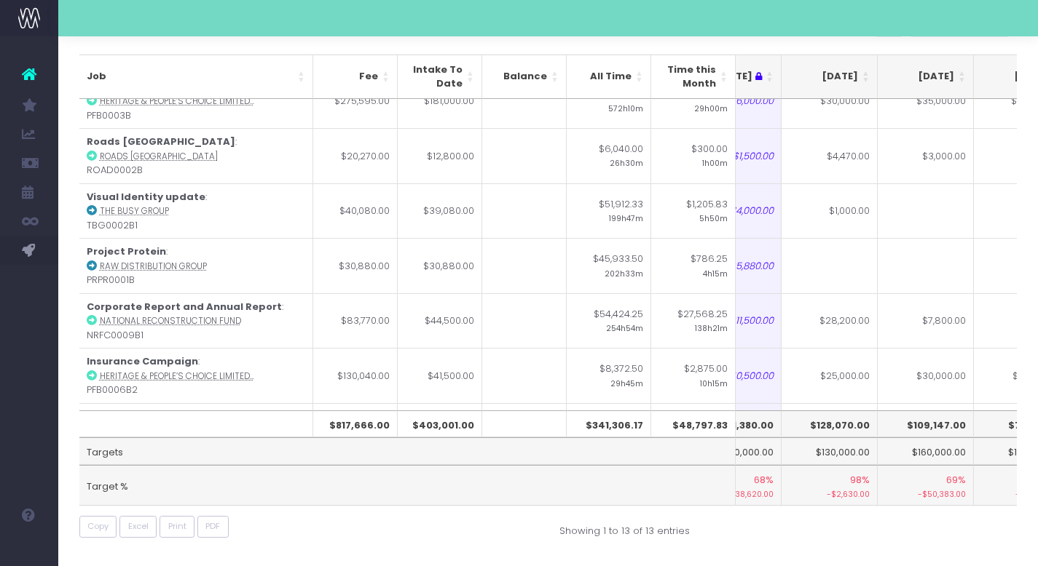
scroll to position [0, 243]
